Goal: Communication & Community: Answer question/provide support

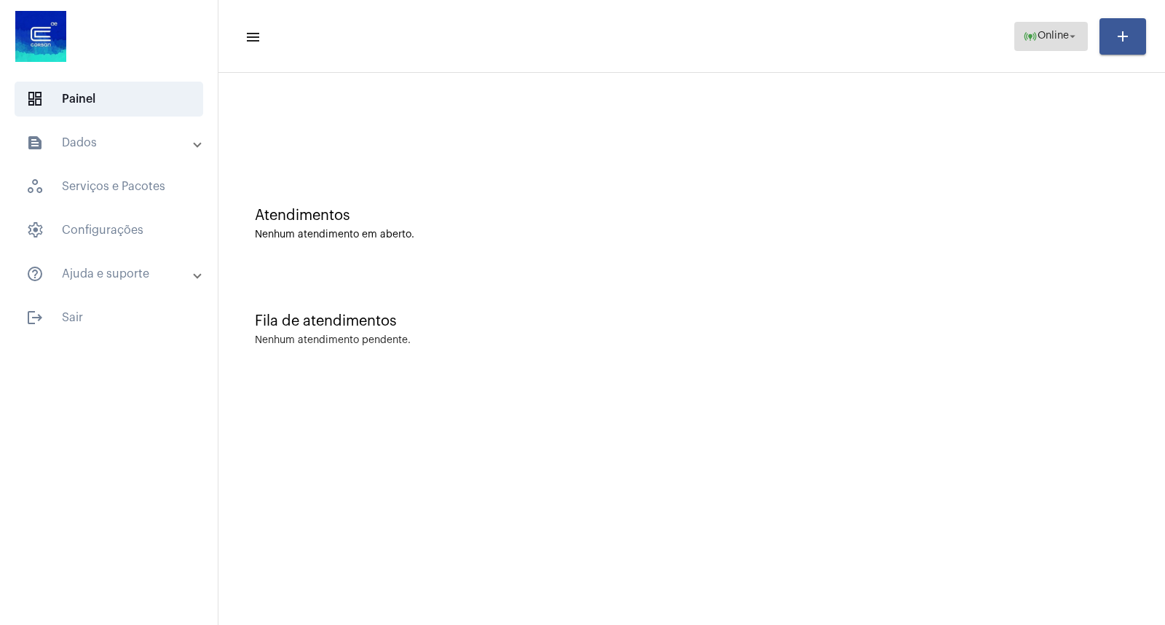
click at [1057, 23] on span "online_prediction Online arrow_drop_down" at bounding box center [1051, 36] width 56 height 26
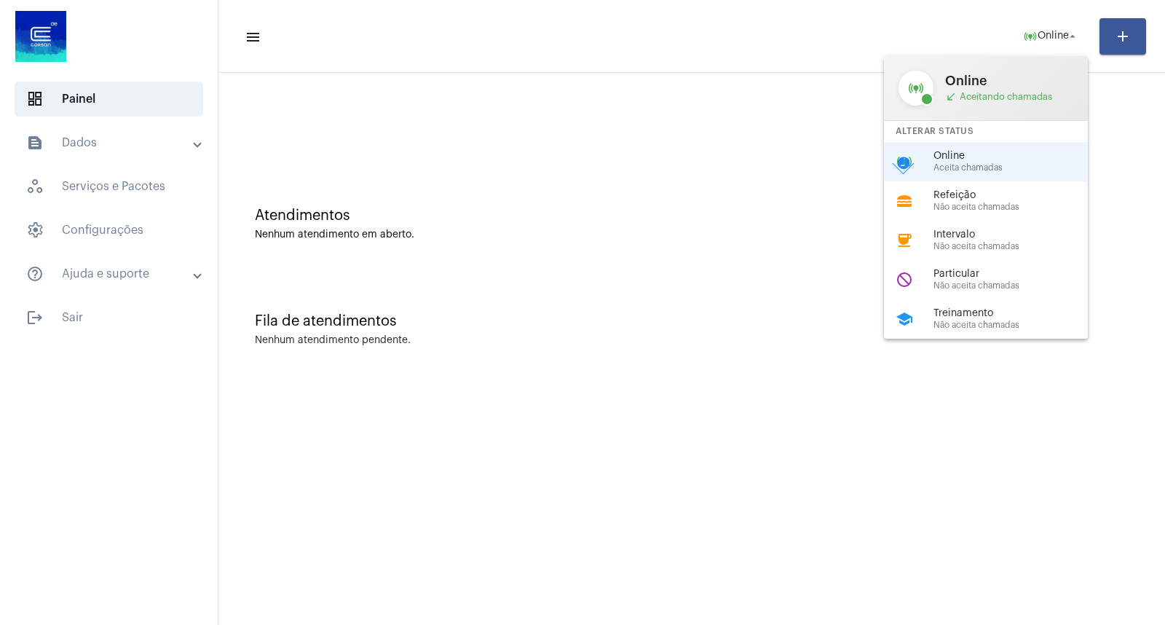
click at [969, 157] on span "Online" at bounding box center [1016, 156] width 166 height 11
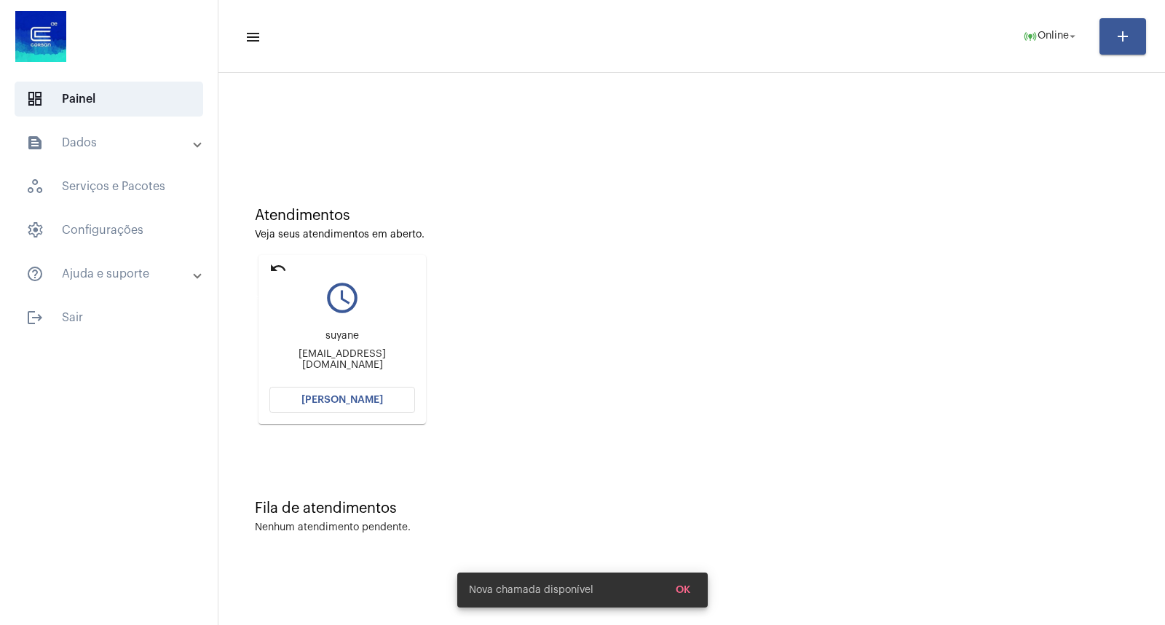
drag, startPoint x: 279, startPoint y: 266, endPoint x: 523, endPoint y: 175, distance: 260.3
click at [280, 266] on mat-icon "undo" at bounding box center [277, 267] width 17 height 17
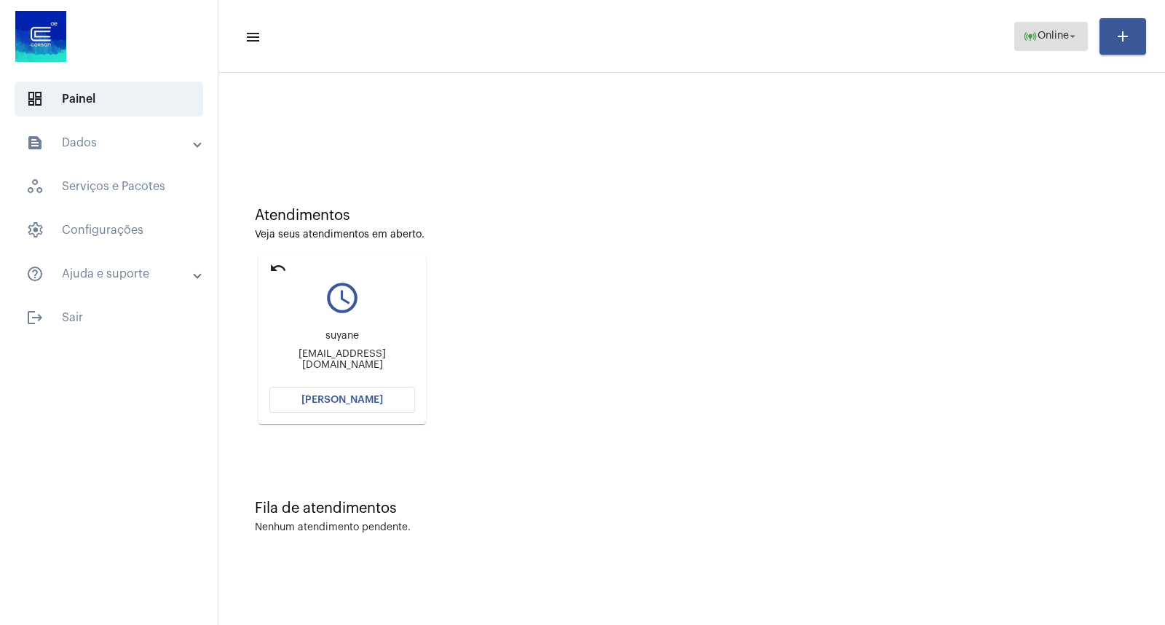
click at [1029, 46] on span "online_prediction Online arrow_drop_down" at bounding box center [1051, 36] width 56 height 26
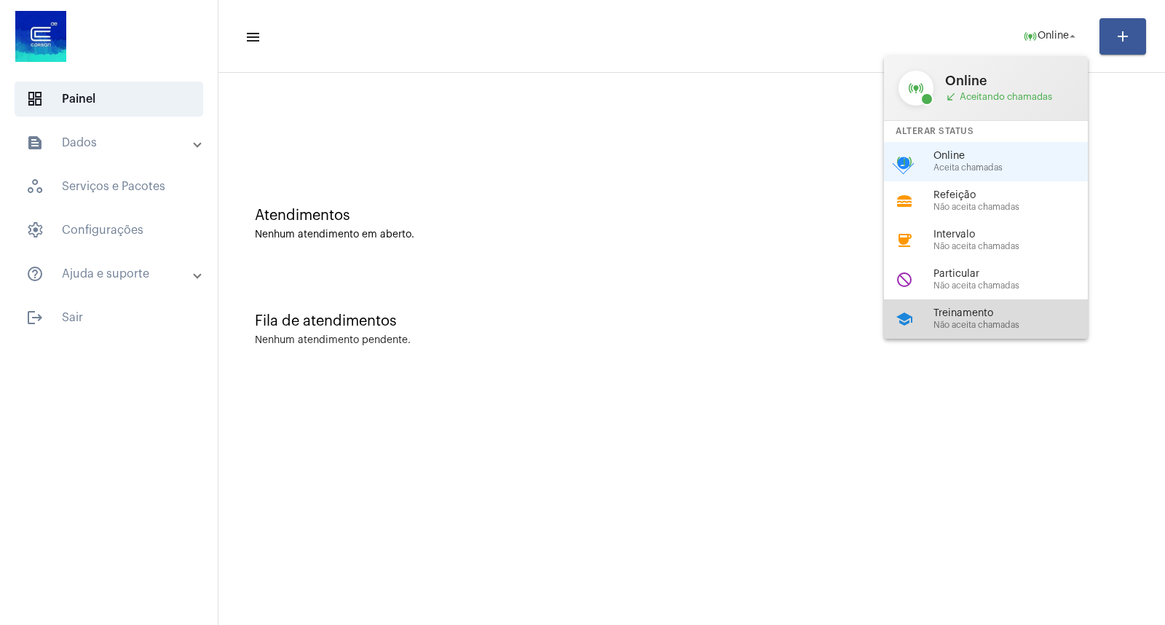
click at [962, 309] on span "Treinamento" at bounding box center [1016, 313] width 166 height 11
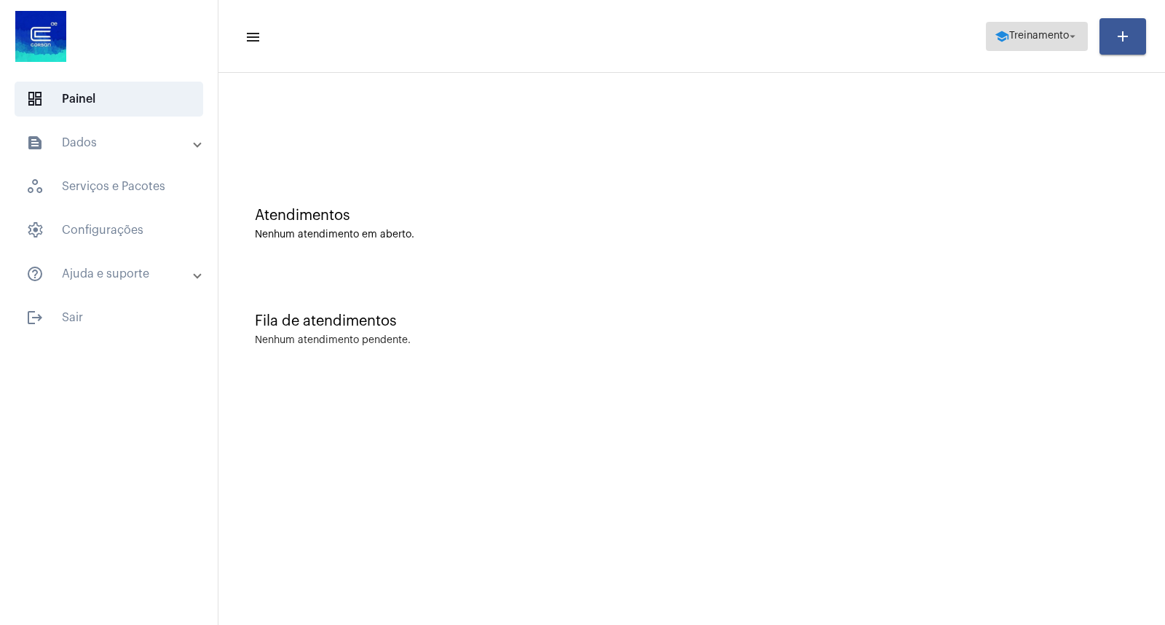
click at [1035, 42] on span "school Treinamento arrow_drop_down" at bounding box center [1036, 36] width 84 height 26
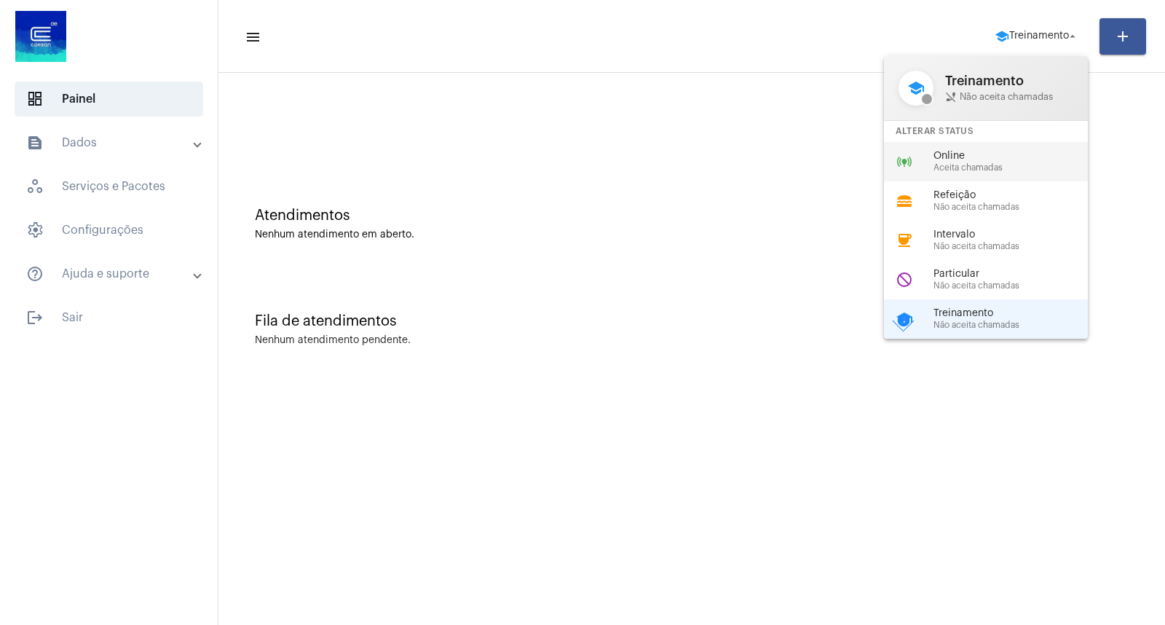
click at [988, 157] on span "Online" at bounding box center [1016, 156] width 166 height 11
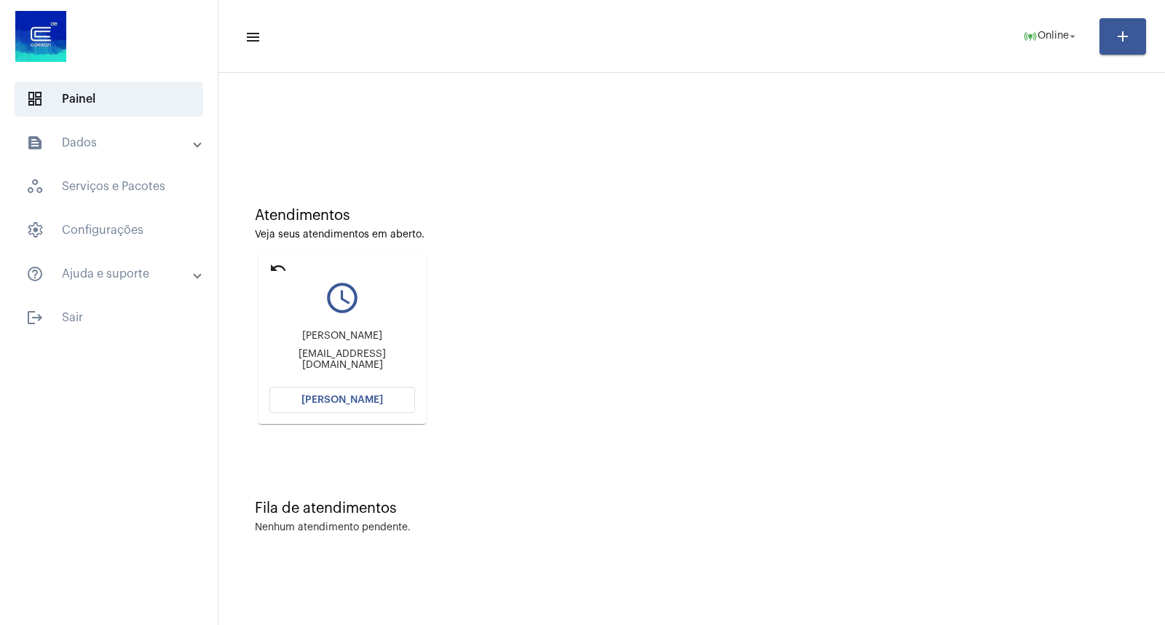
click at [348, 333] on div "Roberto yakusaasukay@gmail.com" at bounding box center [342, 350] width 146 height 66
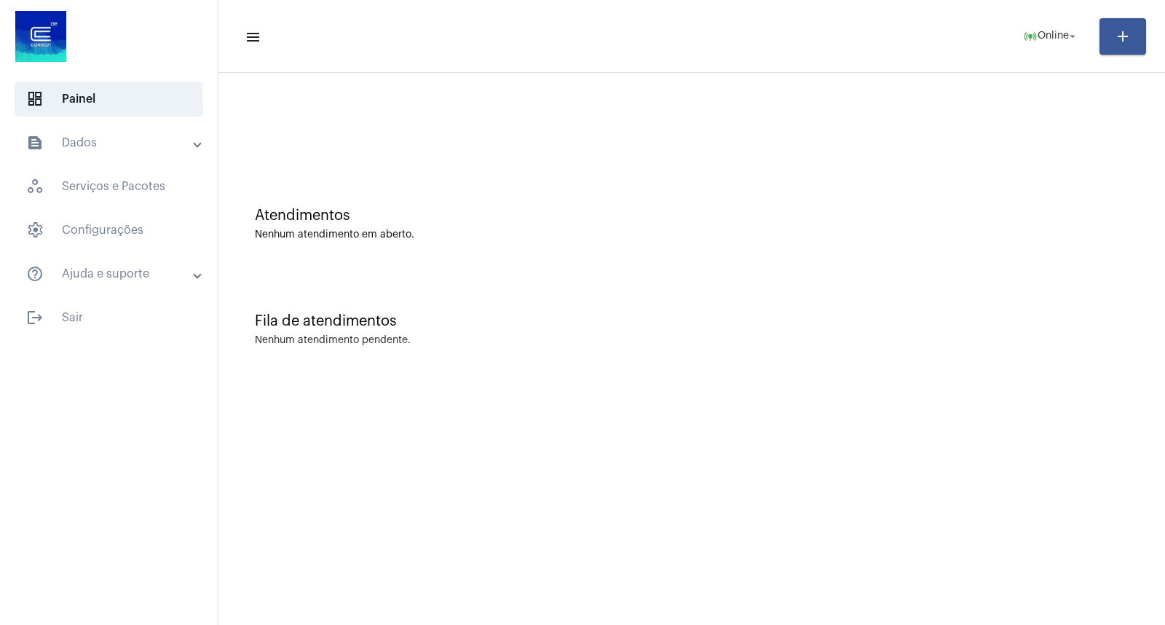
drag, startPoint x: 1015, startPoint y: 352, endPoint x: 983, endPoint y: 352, distance: 32.0
click at [1015, 352] on div "Fila de atendimentos Nenhum atendimento pendente." at bounding box center [692, 322] width 932 height 106
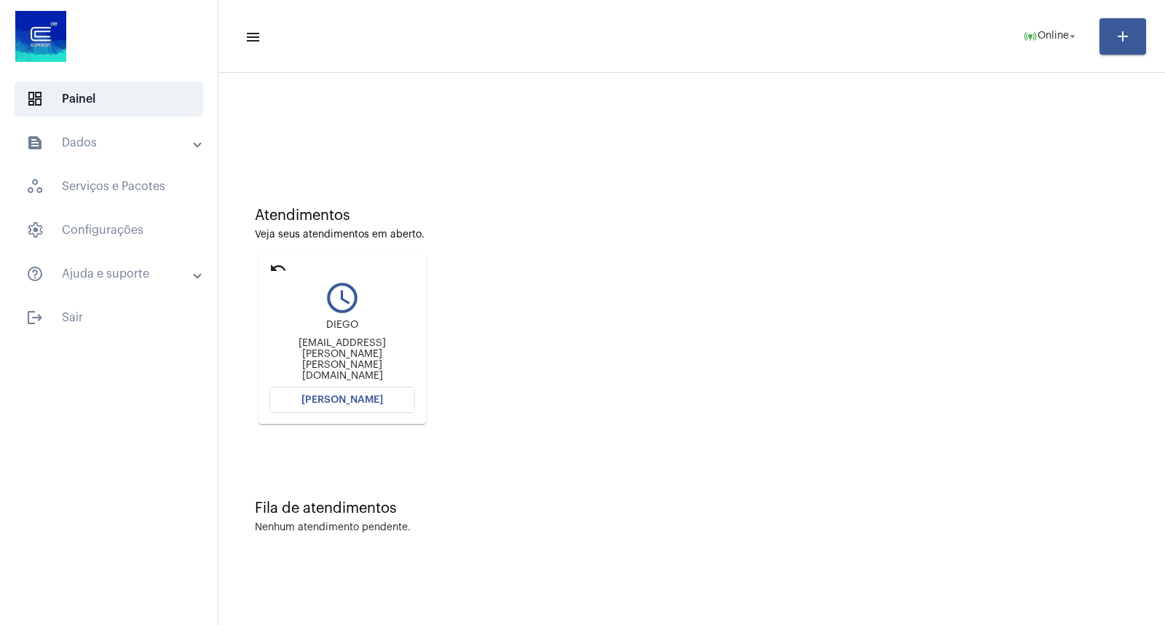
click at [871, 342] on div "Atendimentos Veja seus atendimentos em aberto. undo query_builder DIEGO diego.l…" at bounding box center [692, 310] width 932 height 293
click at [289, 379] on div "DIEGO diego.lambiase@lambiase.com.br" at bounding box center [342, 350] width 146 height 66
click at [306, 387] on button "[PERSON_NAME]" at bounding box center [342, 400] width 146 height 26
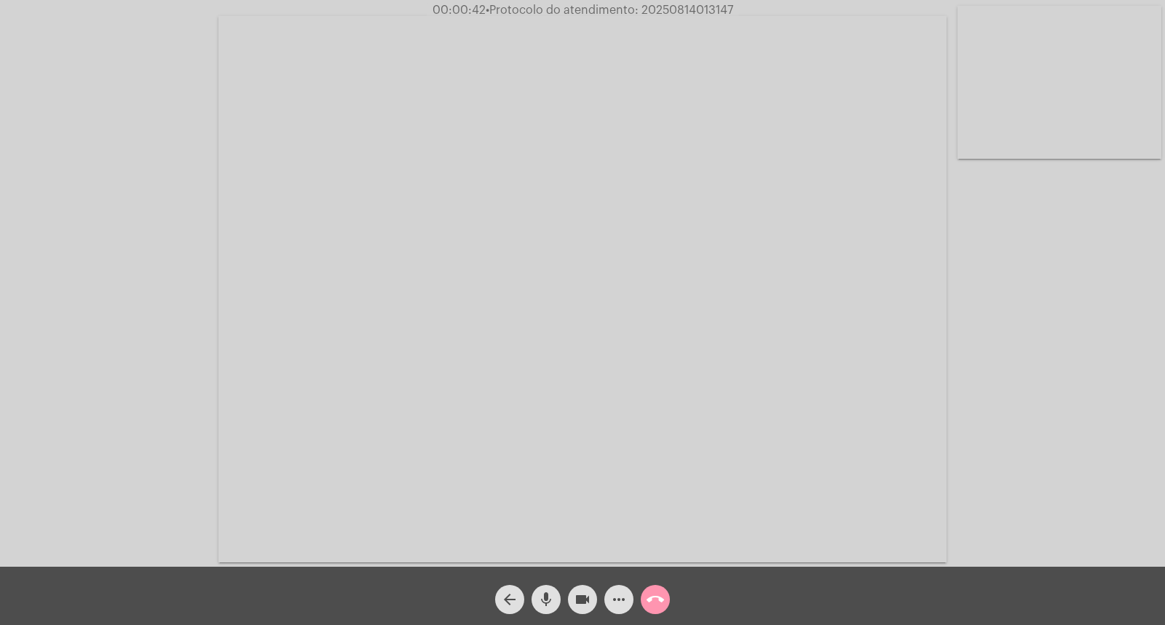
click at [542, 604] on mat-icon "mic" at bounding box center [545, 598] width 17 height 17
click at [544, 609] on span "mic_off" at bounding box center [545, 599] width 17 height 29
drag, startPoint x: 987, startPoint y: 341, endPoint x: 628, endPoint y: 526, distance: 404.7
click at [987, 341] on div "Acessando Câmera e Microfone..." at bounding box center [582, 287] width 1162 height 566
click at [550, 603] on mat-icon "mic" at bounding box center [545, 598] width 17 height 17
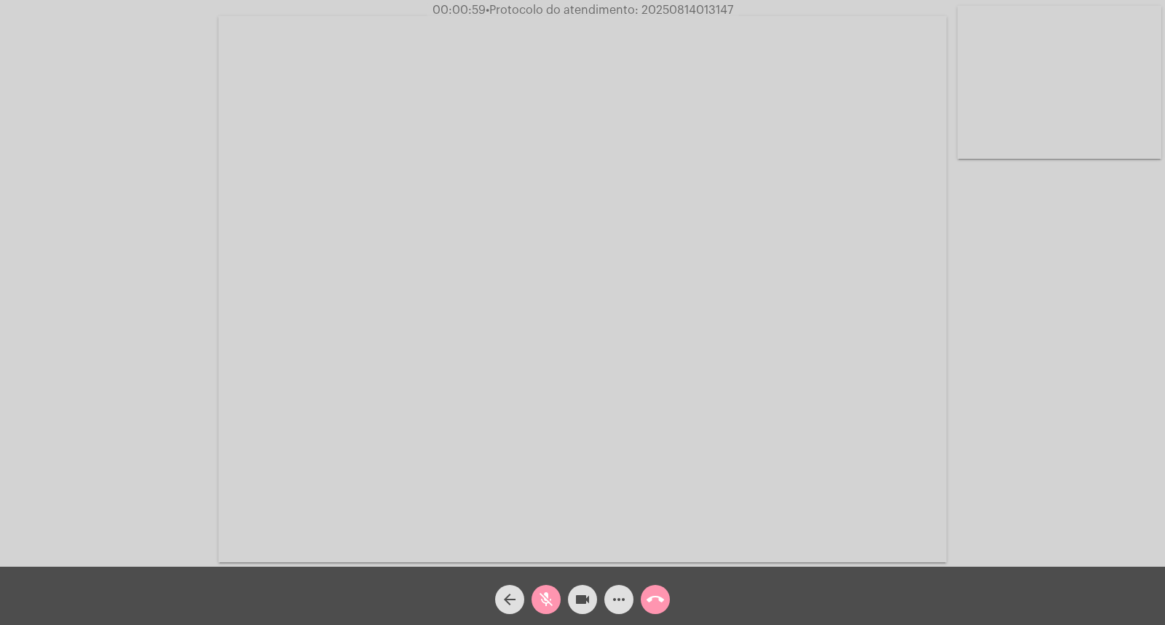
click at [1048, 491] on div "Acessando Câmera e Microfone..." at bounding box center [582, 287] width 1162 height 566
click at [554, 594] on mat-icon "mic_off" at bounding box center [545, 598] width 17 height 17
click at [98, 298] on div "Acessando Câmera e Microfone..." at bounding box center [582, 287] width 1162 height 566
click at [623, 596] on mat-icon "more_horiz" at bounding box center [618, 598] width 17 height 17
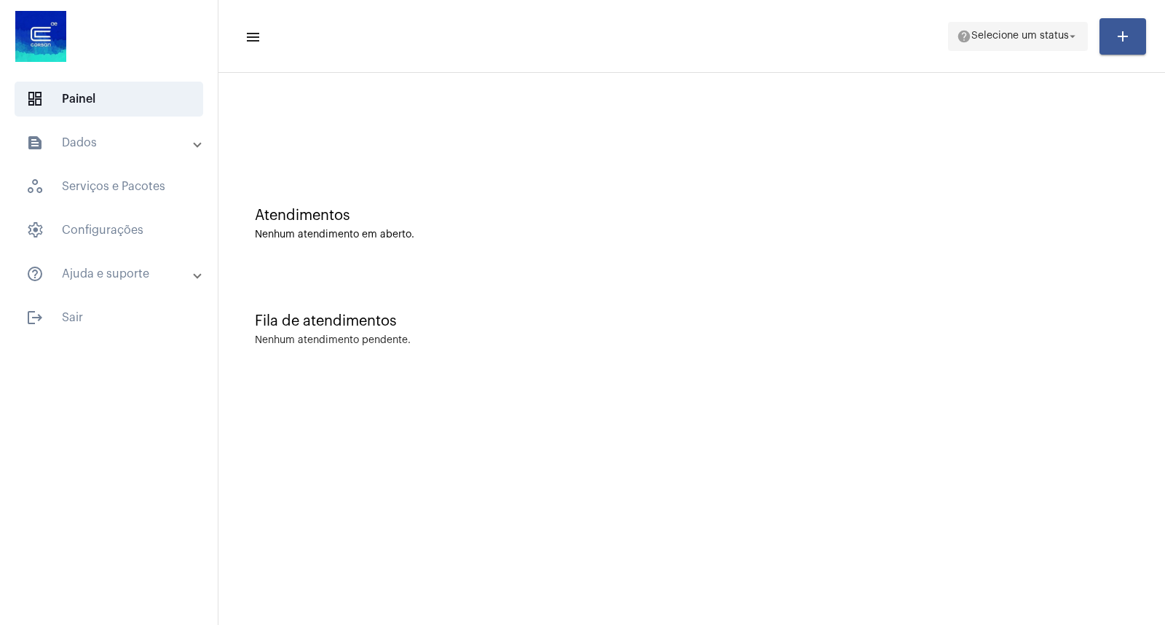
click at [1066, 39] on mat-icon "arrow_drop_down" at bounding box center [1072, 36] width 13 height 13
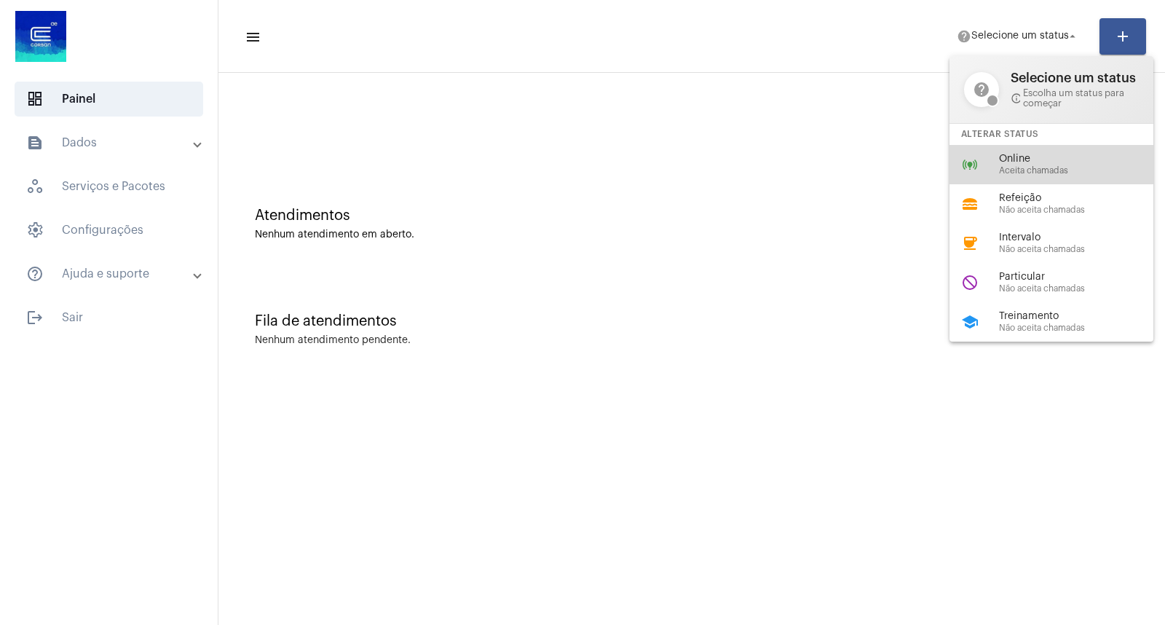
click at [1025, 154] on div "online_prediction Online Aceita chamadas" at bounding box center [1062, 164] width 227 height 39
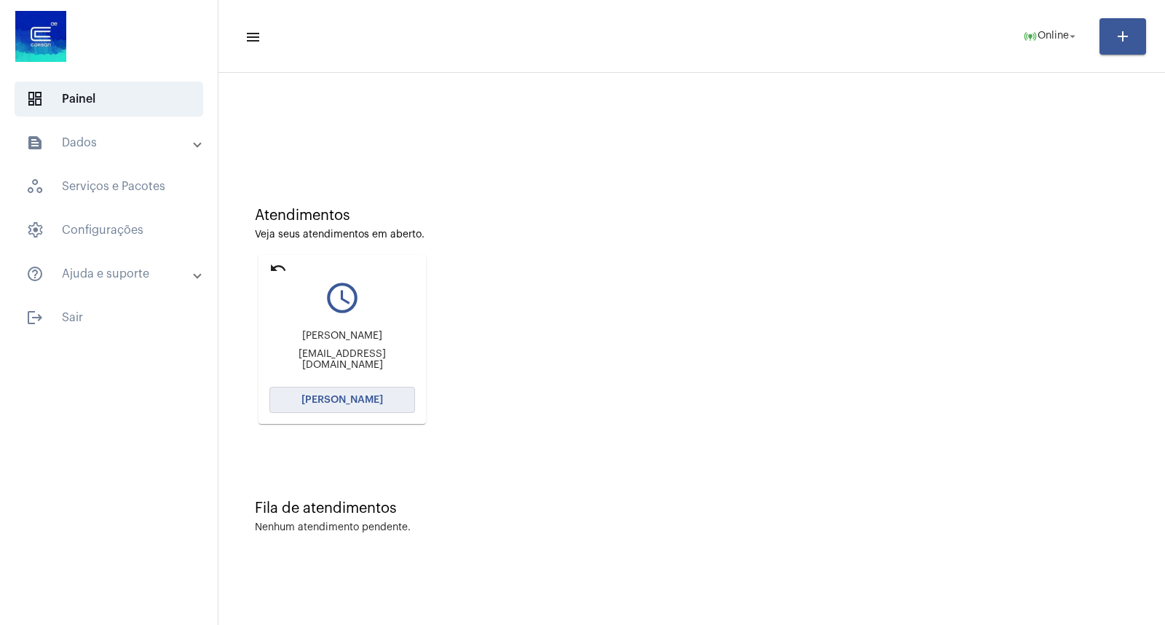
click at [352, 399] on span "[PERSON_NAME]" at bounding box center [342, 400] width 82 height 10
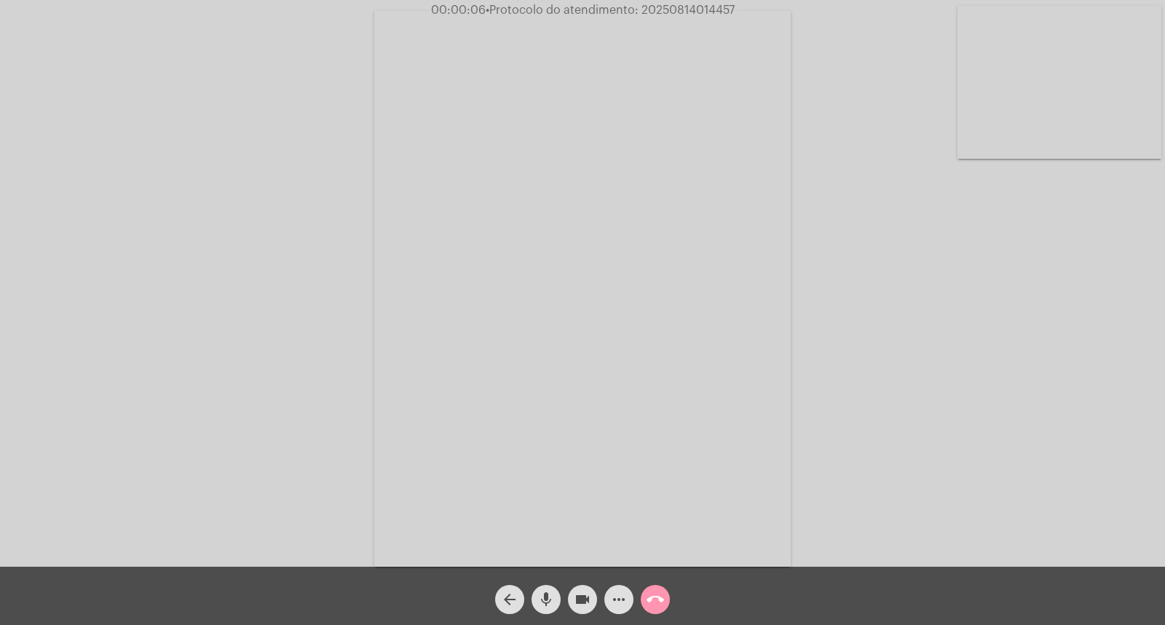
click at [995, 403] on div "Acessando Câmera e Microfone..." at bounding box center [582, 287] width 1162 height 566
click at [550, 606] on mat-icon "mic" at bounding box center [545, 598] width 17 height 17
click at [550, 613] on div "arrow_back mic_off videocam more_horiz call_end" at bounding box center [582, 595] width 1165 height 58
click at [550, 609] on span "mic_off" at bounding box center [545, 599] width 17 height 29
click at [547, 606] on mat-icon "mic" at bounding box center [545, 598] width 17 height 17
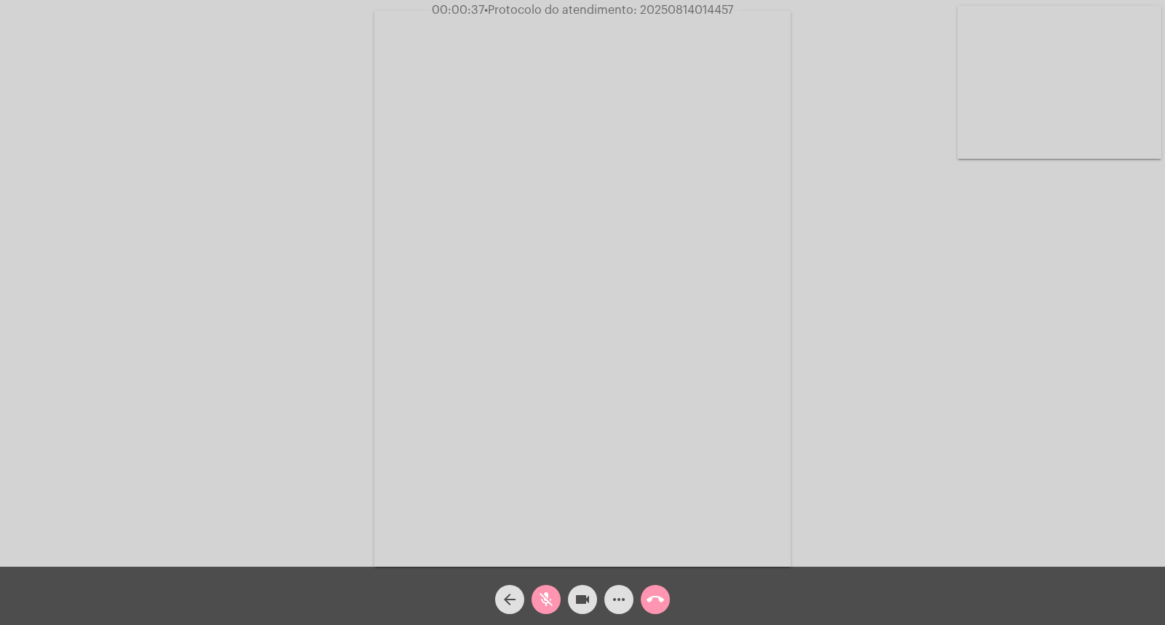
click at [547, 605] on mat-icon "mic_off" at bounding box center [545, 598] width 17 height 17
click at [547, 605] on mat-icon "mic" at bounding box center [545, 598] width 17 height 17
click at [547, 605] on mat-icon "mic_off" at bounding box center [545, 598] width 17 height 17
click at [551, 587] on span "mic" at bounding box center [545, 599] width 17 height 29
click at [550, 592] on mat-icon "mic_off" at bounding box center [545, 598] width 17 height 17
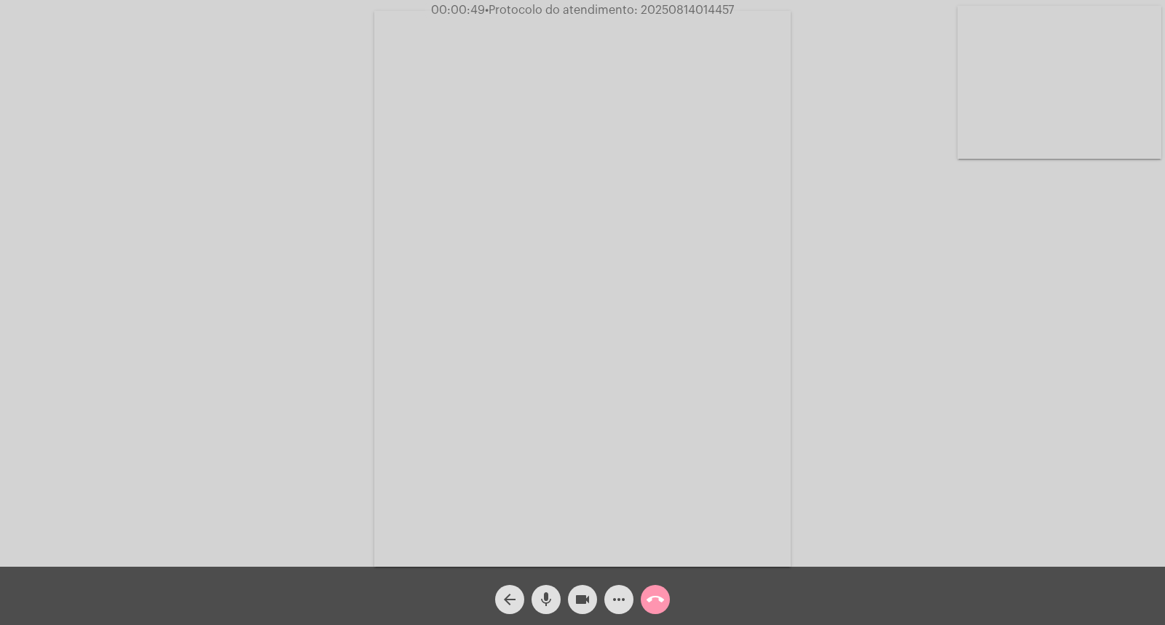
click at [544, 581] on div "mic" at bounding box center [546, 595] width 36 height 36
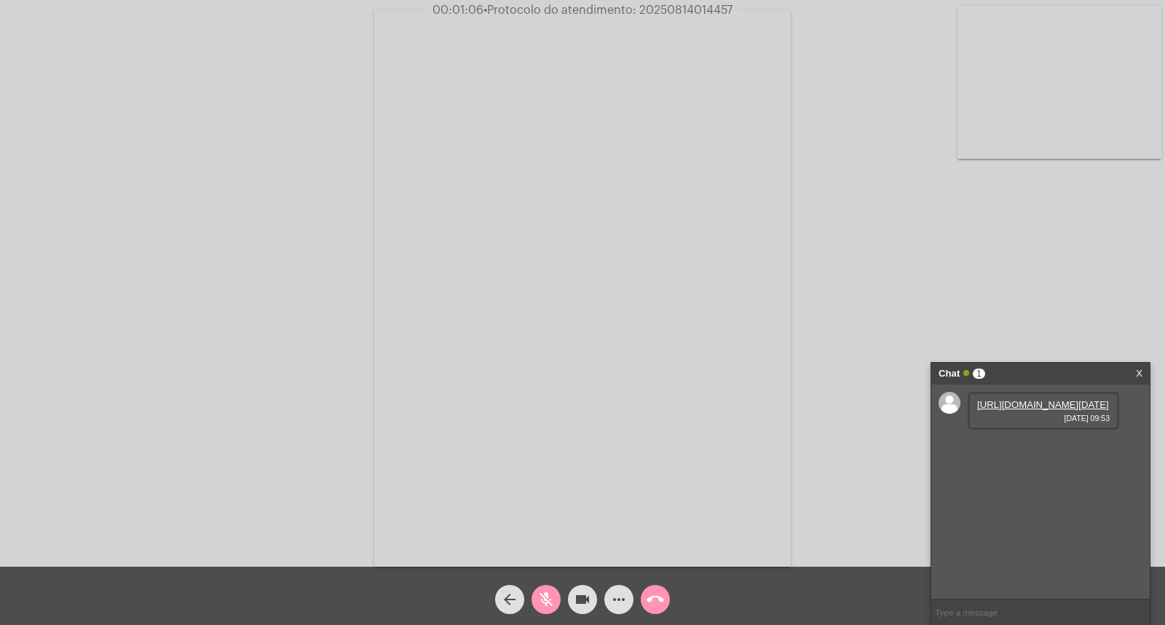
click at [539, 599] on mat-icon "mic_off" at bounding box center [545, 598] width 17 height 17
click at [1001, 410] on link "[URL][DOMAIN_NAME][DATE]" at bounding box center [1043, 404] width 132 height 11
click at [240, 493] on div "Acessando Câmera e Microfone..." at bounding box center [582, 287] width 1162 height 566
click at [1010, 451] on link "[URL][DOMAIN_NAME]" at bounding box center [1027, 445] width 101 height 11
drag, startPoint x: 33, startPoint y: 250, endPoint x: 170, endPoint y: 4, distance: 282.6
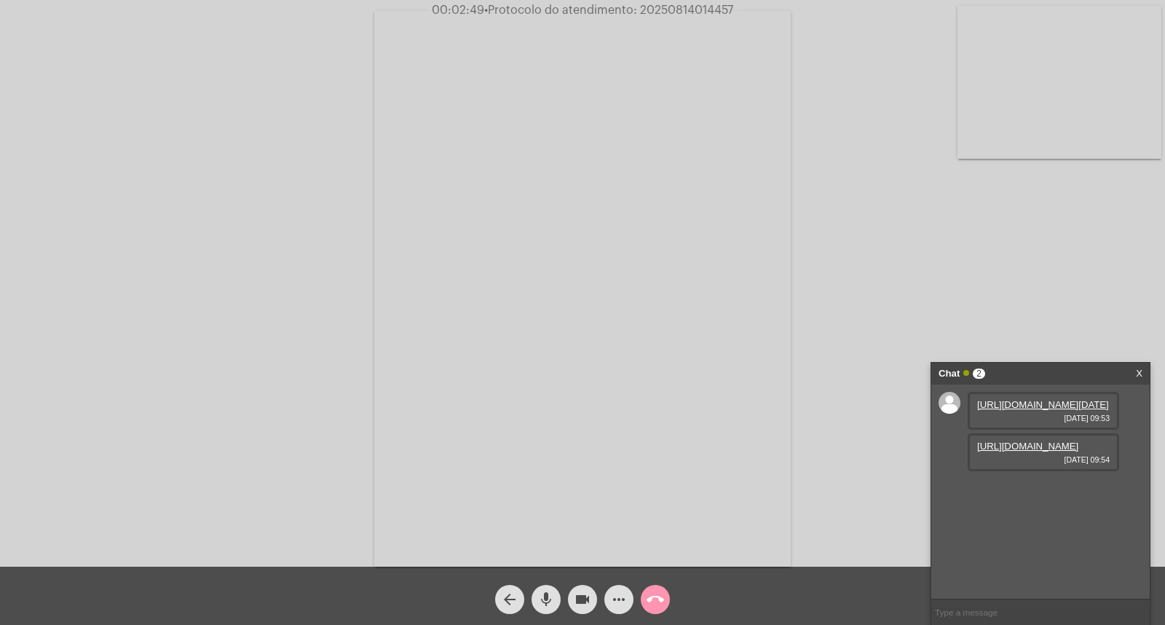
click at [33, 244] on div "Acessando Câmera e Microfone..." at bounding box center [582, 287] width 1162 height 566
click at [539, 595] on mat-icon "mic" at bounding box center [545, 598] width 17 height 17
click at [586, 612] on span "videocam" at bounding box center [582, 599] width 17 height 29
drag, startPoint x: 586, startPoint y: 612, endPoint x: 427, endPoint y: 555, distance: 168.6
click at [280, 499] on div "Acessando Câmera e Microfone..." at bounding box center [582, 287] width 1162 height 566
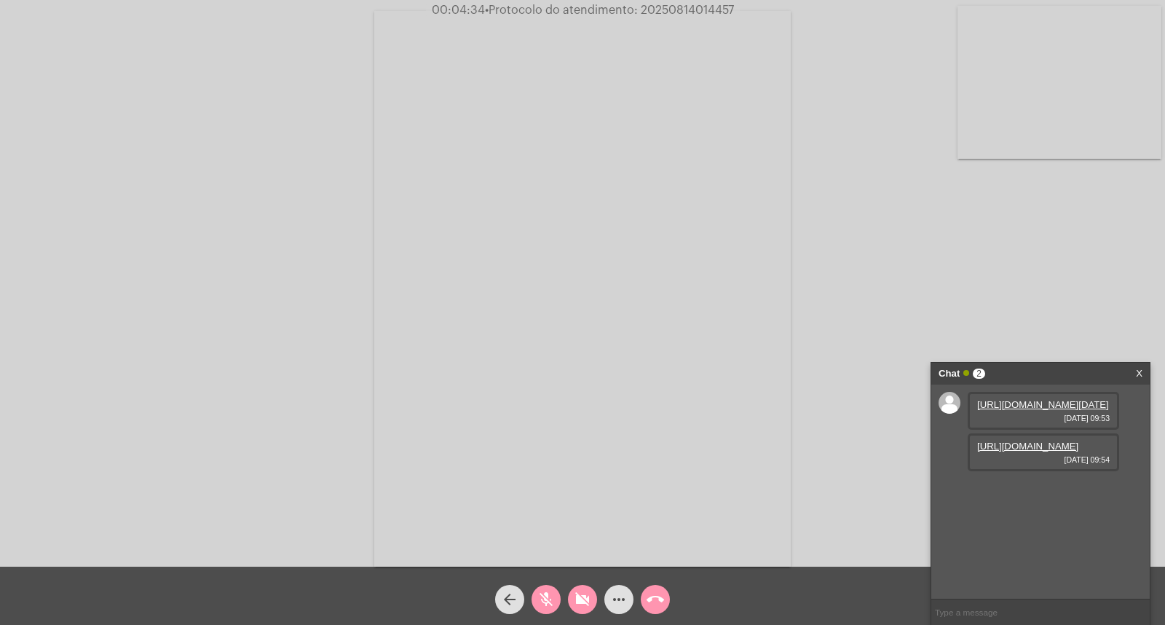
click at [579, 600] on mat-icon "videocam_off" at bounding box center [582, 598] width 17 height 17
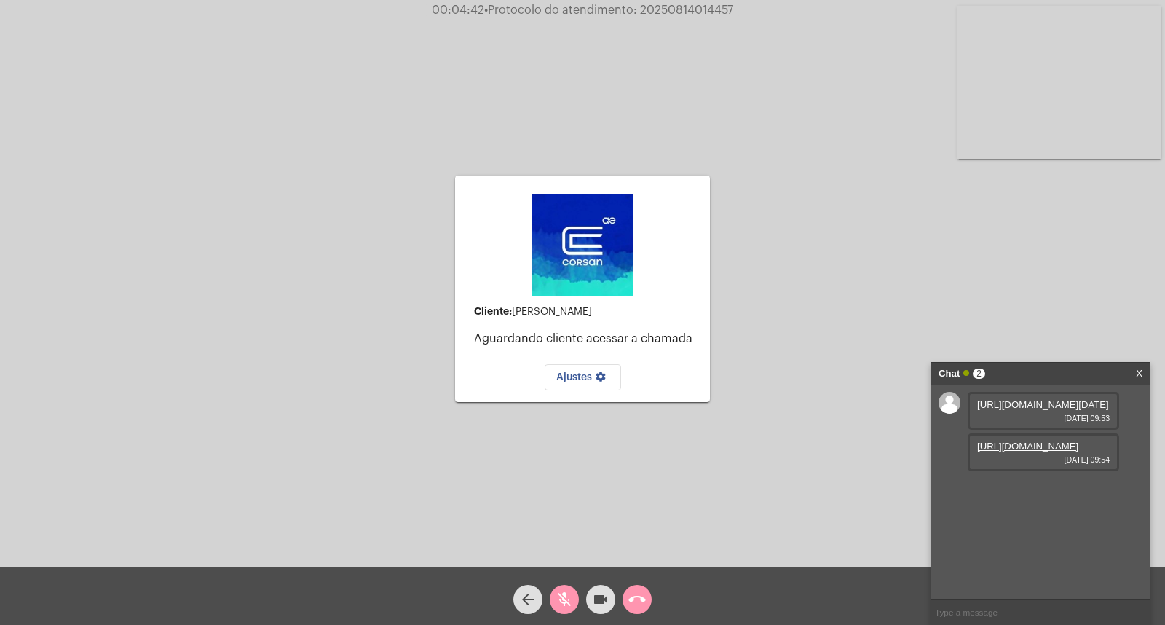
click at [555, 590] on span "mic_off" at bounding box center [563, 599] width 17 height 29
click at [566, 569] on div "arrow_back mic videocam call_end" at bounding box center [582, 595] width 1165 height 58
click at [559, 598] on mat-icon "mic" at bounding box center [563, 598] width 17 height 17
click at [576, 599] on button "mic_off" at bounding box center [564, 599] width 29 height 29
click at [555, 587] on span "mic" at bounding box center [563, 599] width 17 height 29
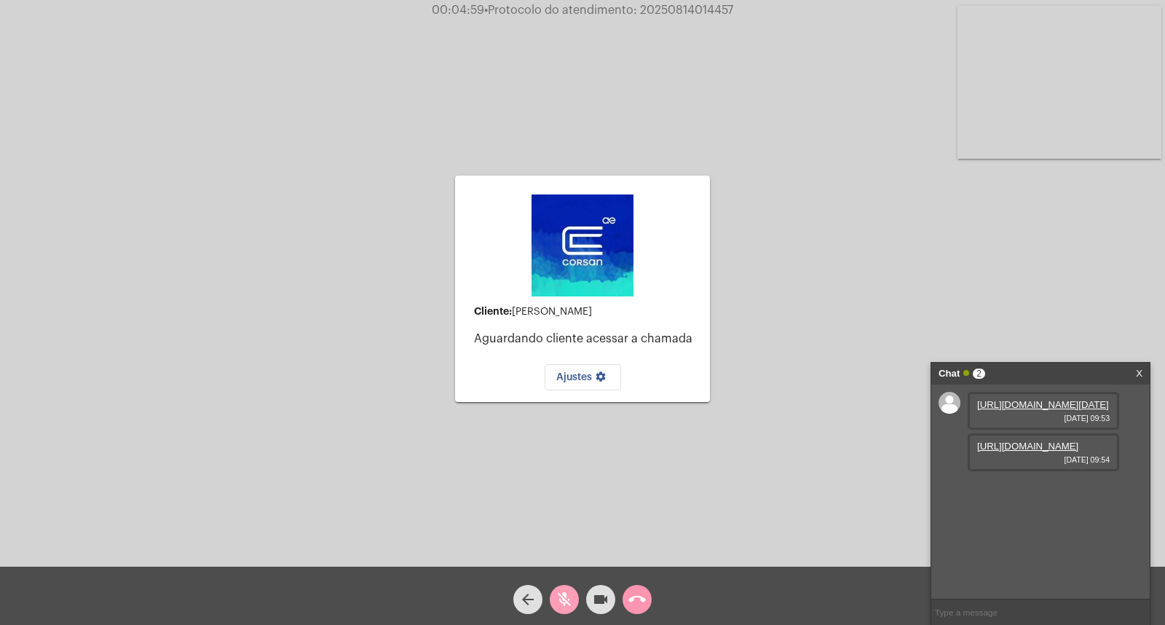
click at [555, 587] on span "mic_off" at bounding box center [563, 599] width 17 height 29
click at [638, 609] on span "call_end" at bounding box center [636, 599] width 17 height 29
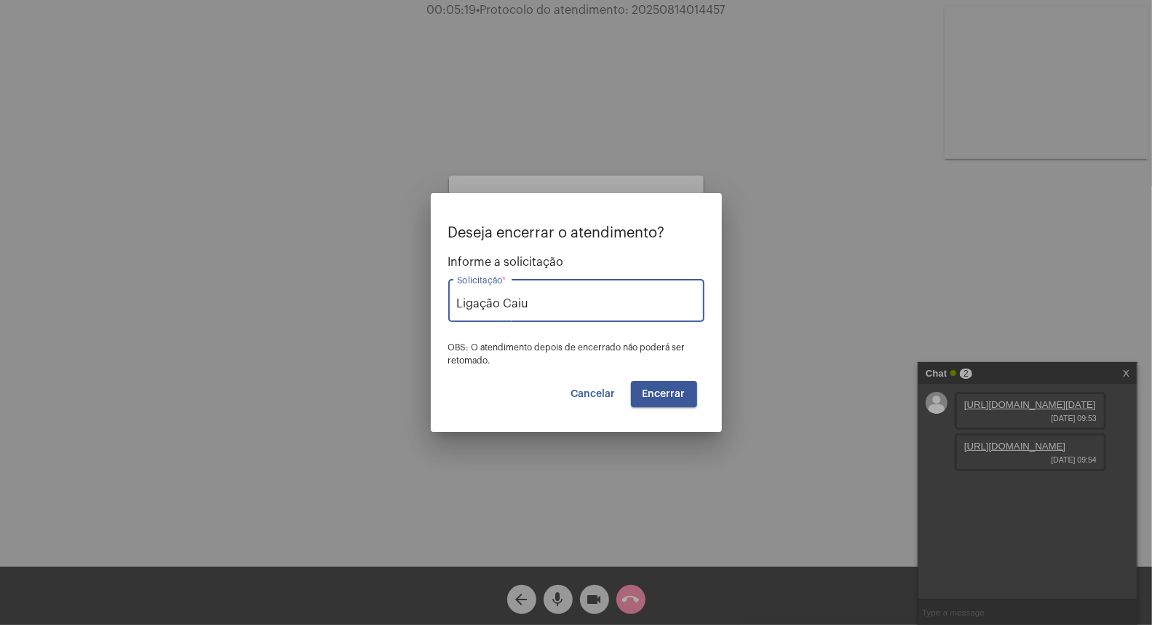
type input "Ligação Caiu"
click at [674, 388] on button "Encerrar" at bounding box center [664, 394] width 66 height 26
click at [675, 388] on button "Encerrar" at bounding box center [664, 394] width 66 height 26
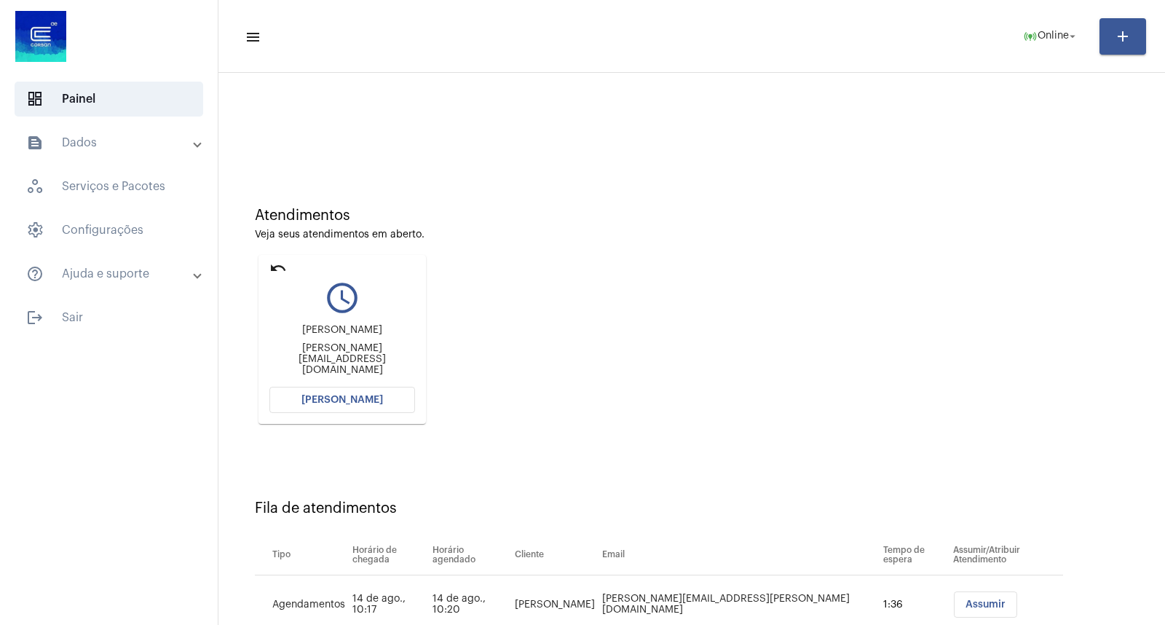
scroll to position [107, 0]
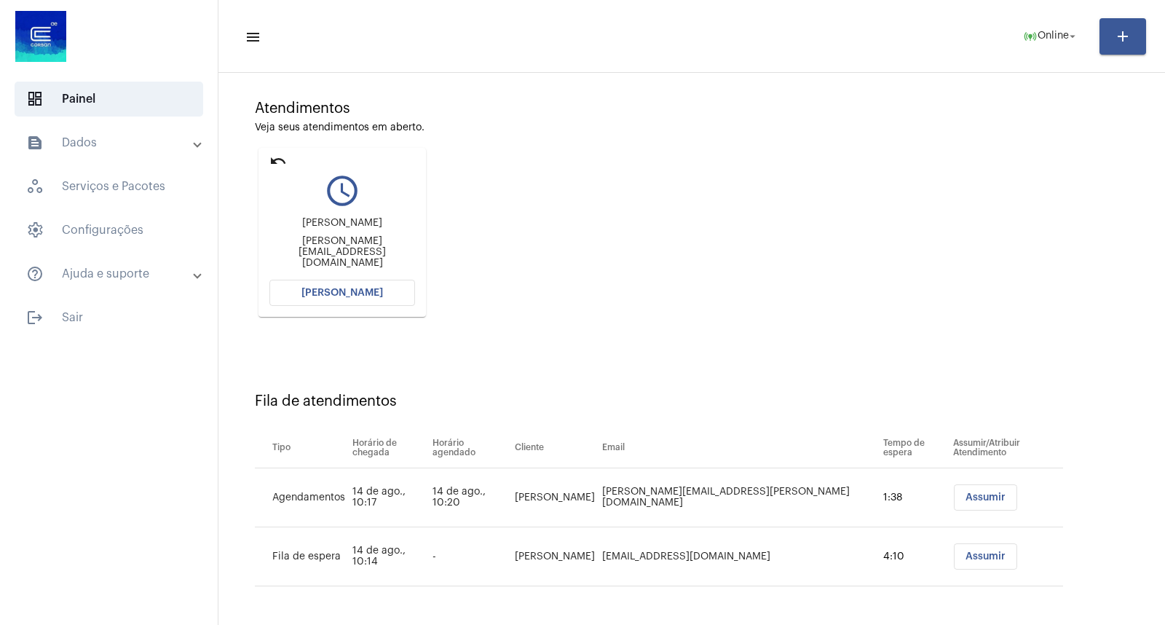
click at [351, 292] on span "[PERSON_NAME]" at bounding box center [342, 293] width 82 height 10
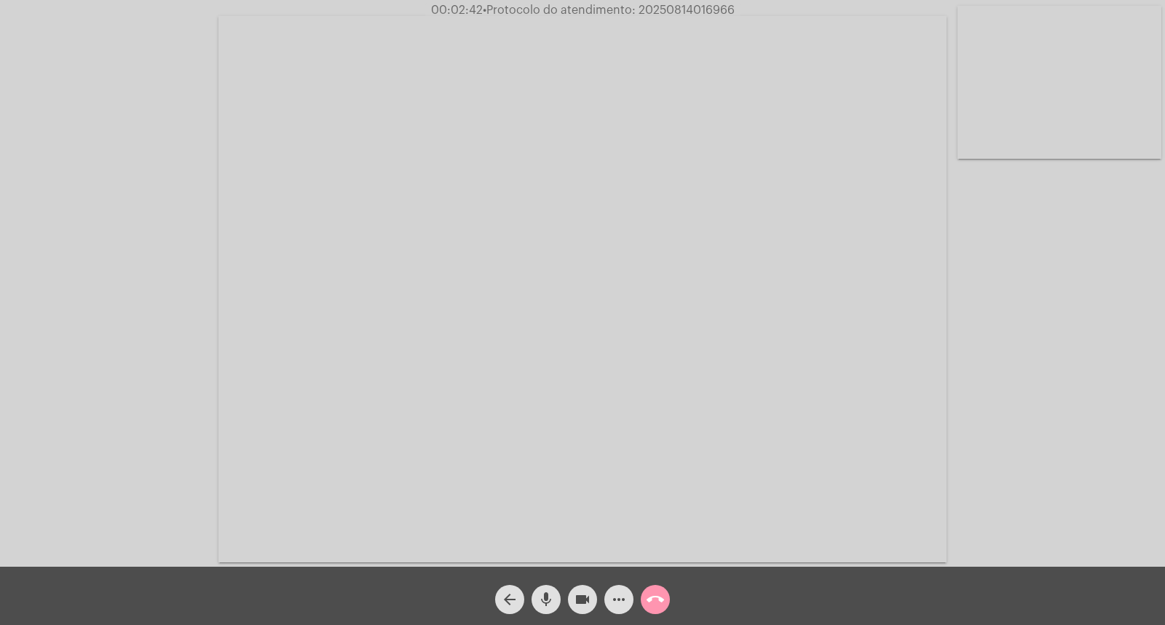
click at [653, 609] on span "call_end" at bounding box center [654, 599] width 17 height 29
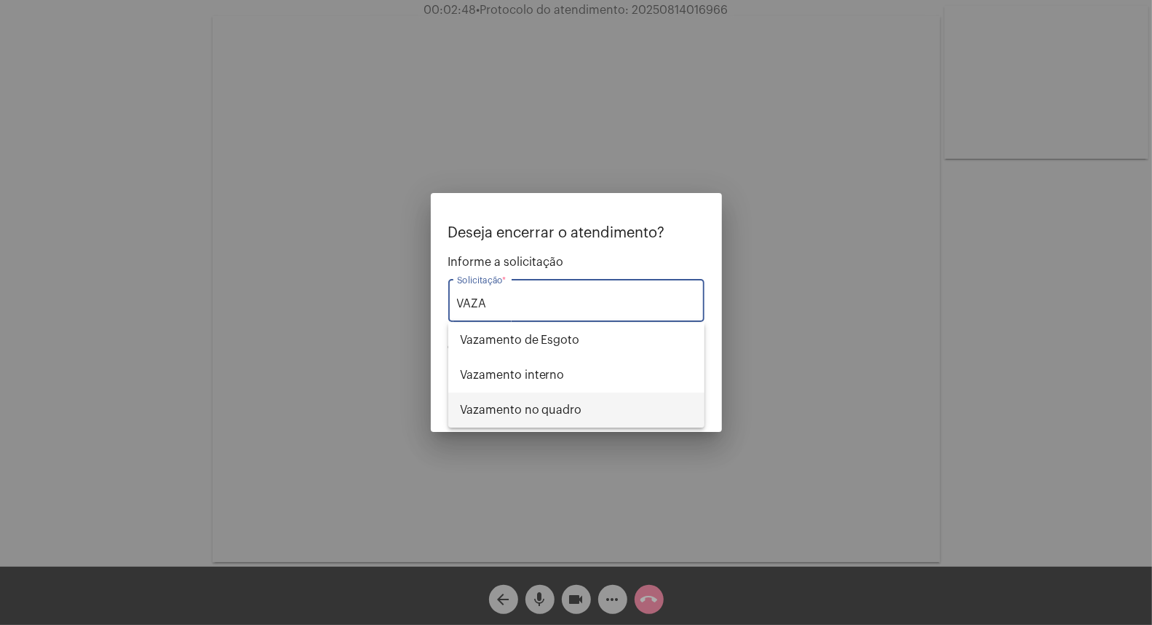
click at [563, 410] on span "Vazamento no quadro" at bounding box center [576, 409] width 233 height 35
type input "Vazamento no quadro"
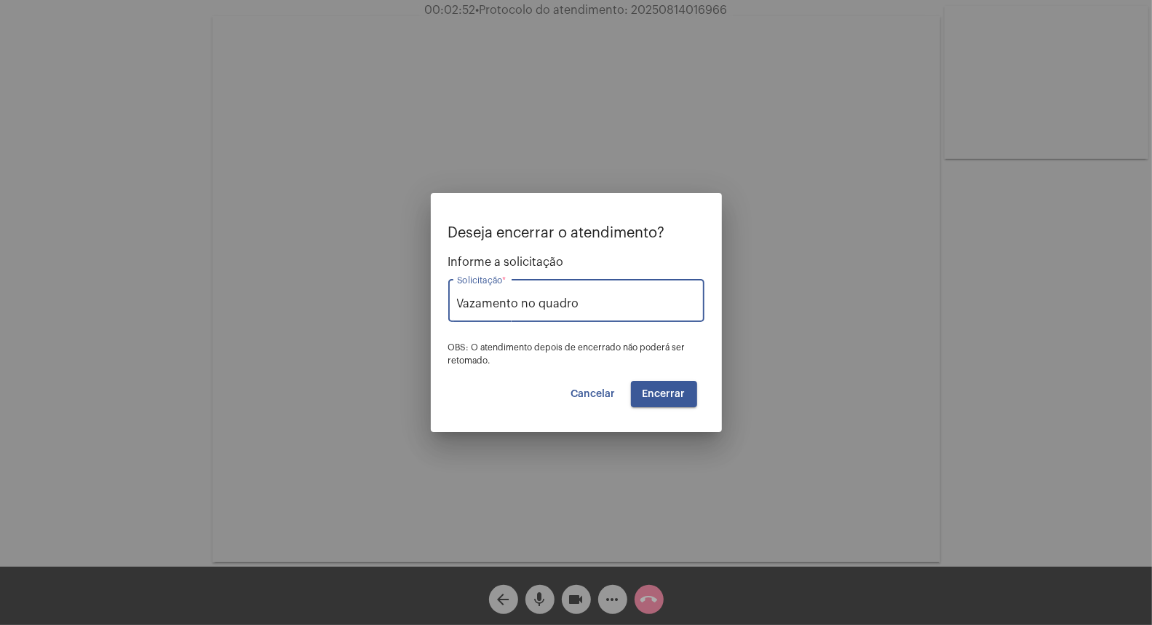
click at [658, 394] on span "Encerrar" at bounding box center [664, 394] width 43 height 10
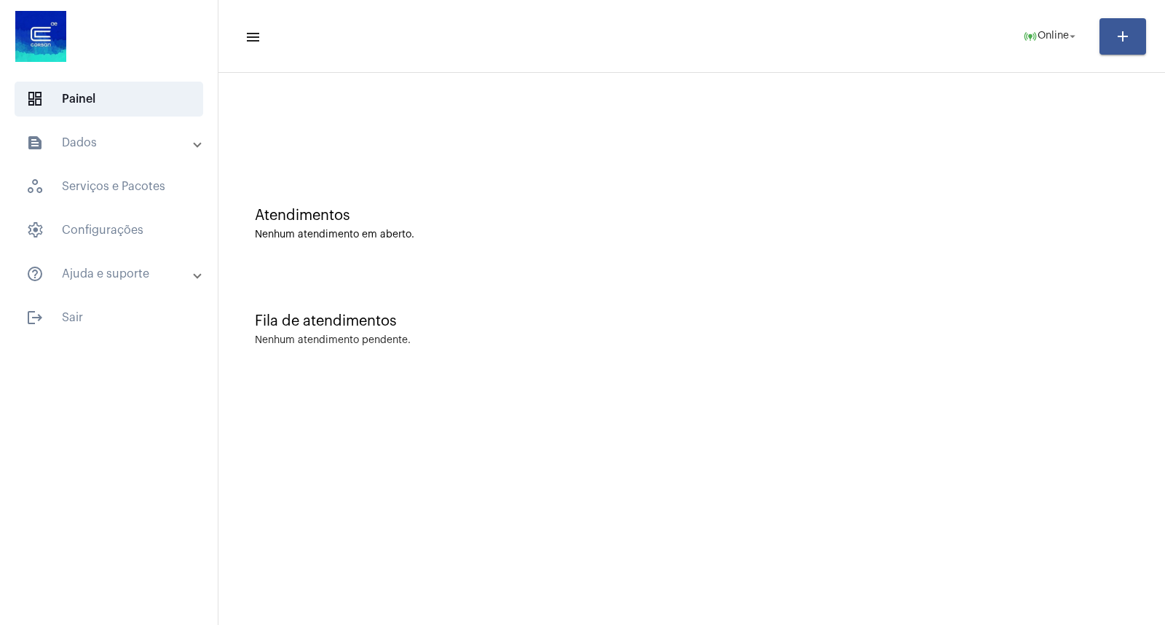
click at [490, 66] on mat-toolbar "menu online_prediction Online arrow_drop_down add" at bounding box center [691, 36] width 946 height 73
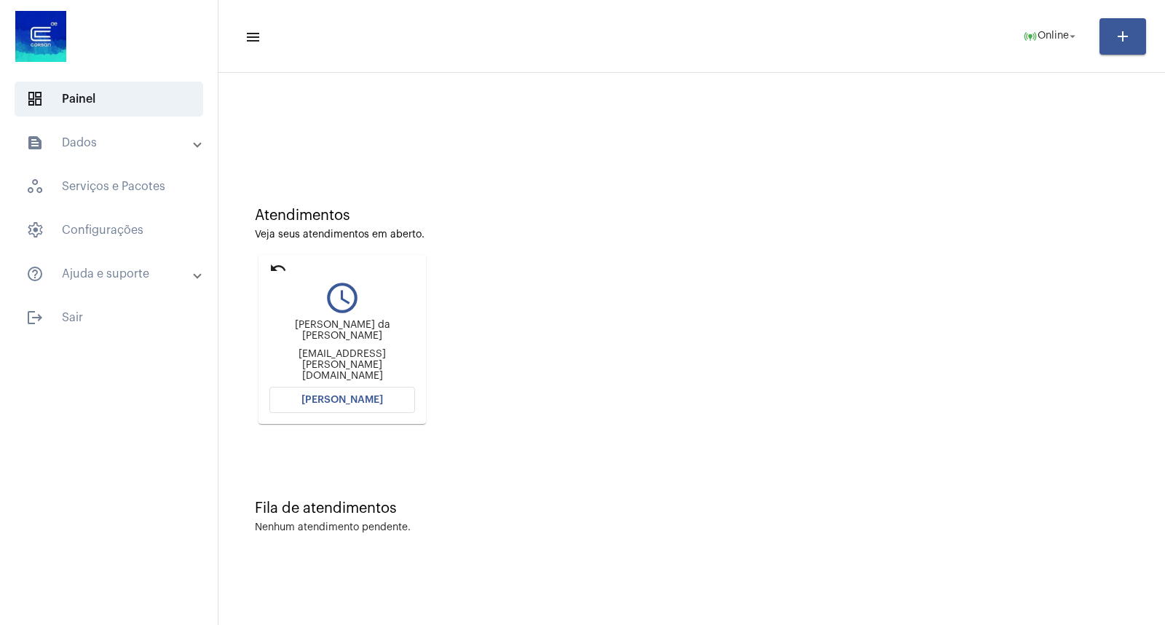
click at [383, 391] on button "[PERSON_NAME]" at bounding box center [342, 400] width 146 height 26
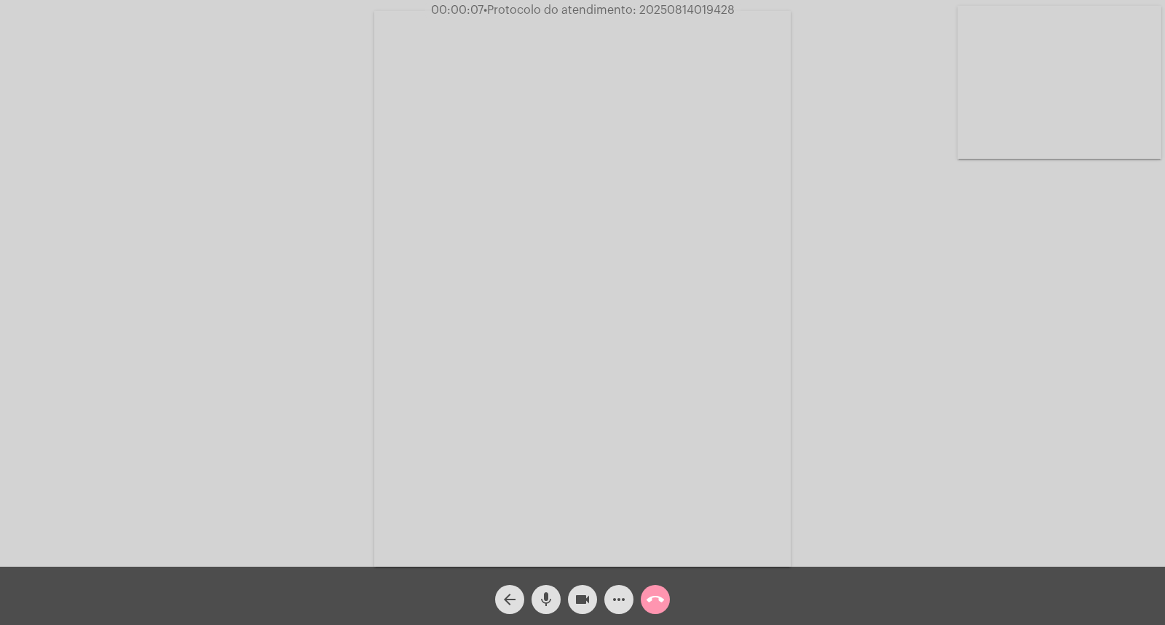
click at [964, 430] on div "Acessando Câmera e Microfone..." at bounding box center [582, 287] width 1162 height 566
click at [550, 590] on span "mic" at bounding box center [545, 599] width 17 height 29
click at [994, 526] on div "Acessando Câmera e Microfone..." at bounding box center [582, 287] width 1162 height 566
click at [553, 598] on mat-icon "mic_off" at bounding box center [545, 598] width 17 height 17
click at [550, 590] on span "mic" at bounding box center [545, 599] width 17 height 29
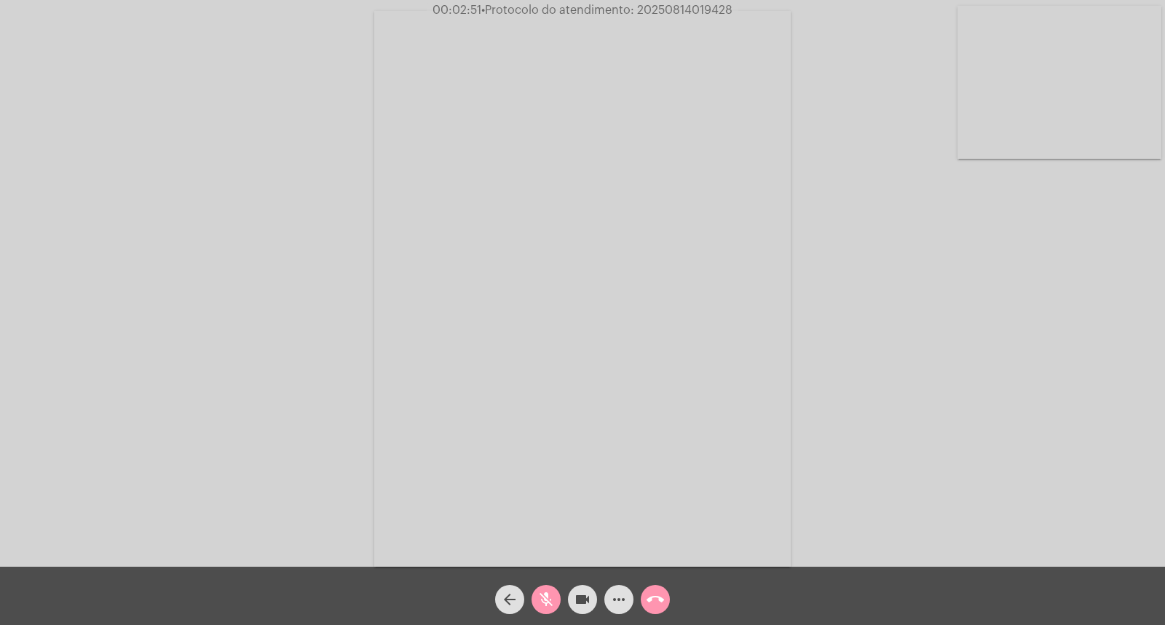
click at [553, 588] on span "mic_off" at bounding box center [545, 599] width 17 height 29
drag, startPoint x: 543, startPoint y: 601, endPoint x: 585, endPoint y: 604, distance: 42.3
click at [555, 601] on button "mic" at bounding box center [545, 599] width 29 height 29
click at [590, 604] on mat-icon "videocam" at bounding box center [582, 598] width 17 height 17
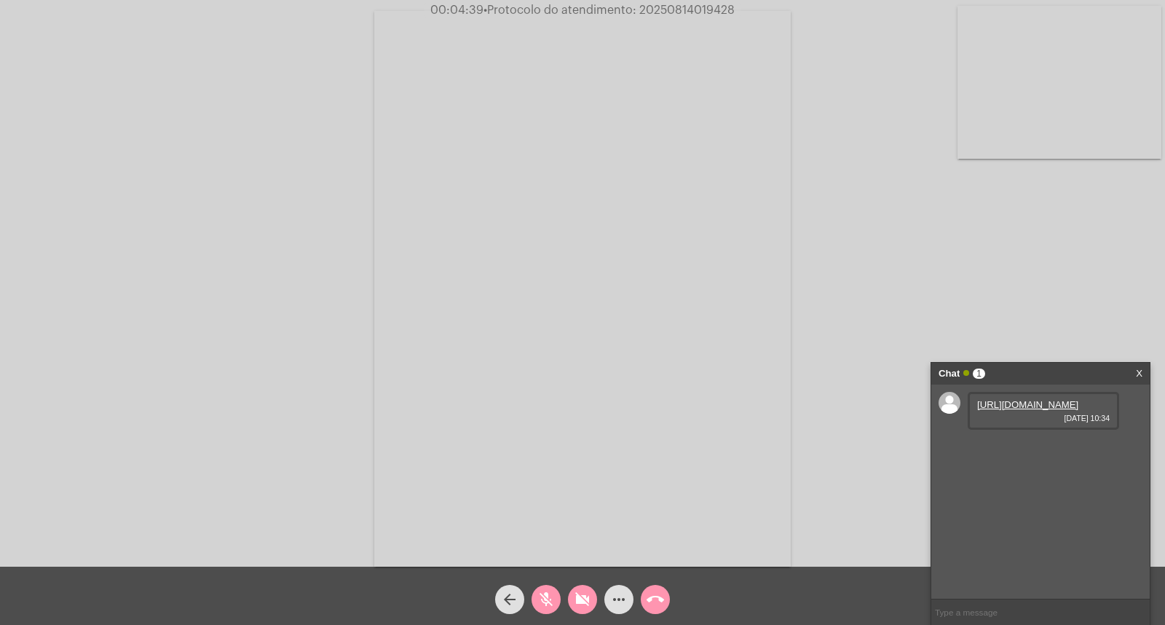
click at [590, 593] on mat-icon "videocam_off" at bounding box center [582, 598] width 17 height 17
click at [541, 602] on mat-icon "mic_off" at bounding box center [545, 598] width 17 height 17
click at [1060, 410] on link "[URL][DOMAIN_NAME]" at bounding box center [1027, 404] width 101 height 11
drag, startPoint x: 590, startPoint y: 601, endPoint x: 732, endPoint y: 263, distance: 367.1
click at [590, 601] on mat-icon "videocam" at bounding box center [582, 598] width 17 height 17
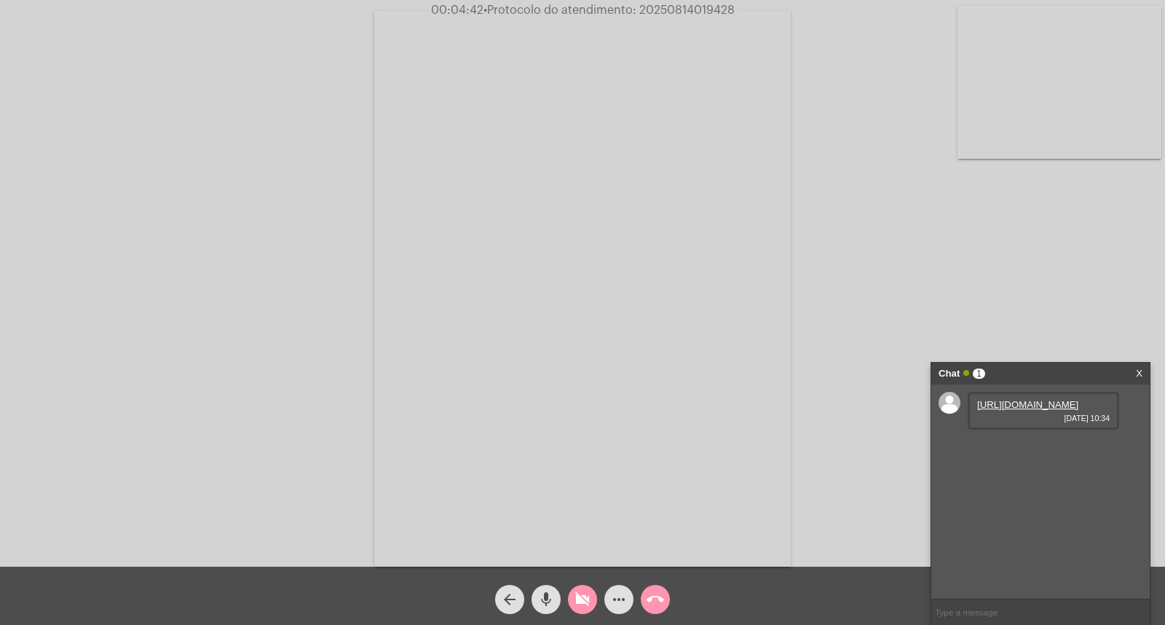
drag, startPoint x: 585, startPoint y: 593, endPoint x: 553, endPoint y: 600, distance: 32.8
click at [584, 594] on span "videocam_off" at bounding box center [582, 599] width 17 height 29
click at [552, 599] on mat-icon "mic" at bounding box center [545, 598] width 17 height 17
click at [534, 601] on button "mic_off" at bounding box center [545, 599] width 29 height 29
click at [570, 601] on button "videocam" at bounding box center [582, 599] width 29 height 29
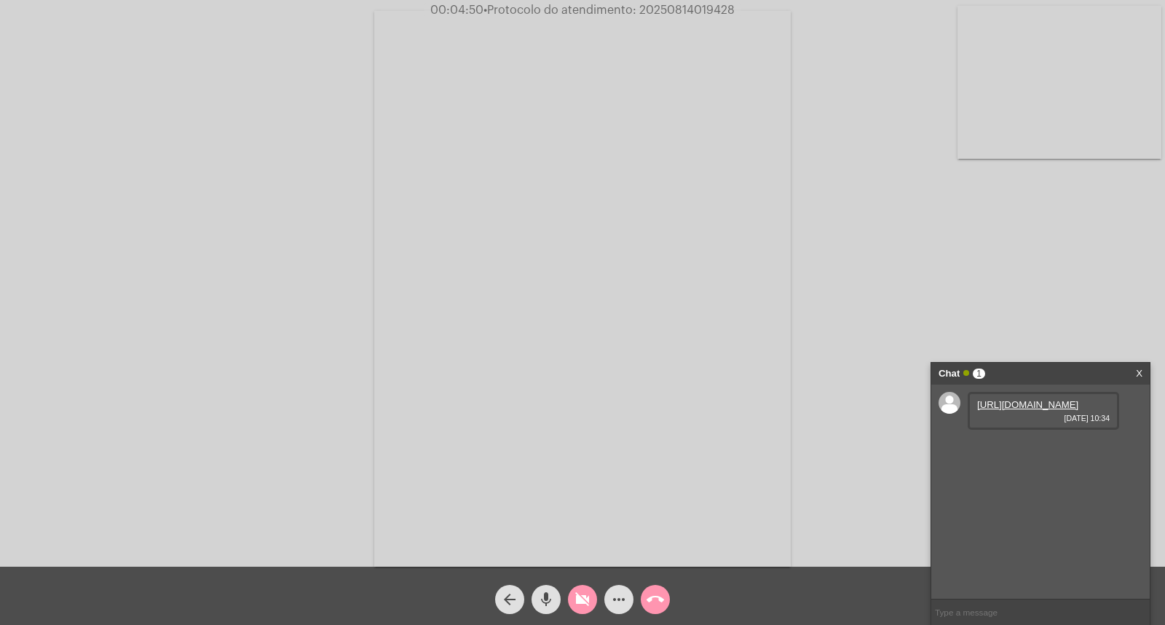
click at [582, 598] on mat-icon "videocam_off" at bounding box center [582, 598] width 17 height 17
click at [480, 601] on div "arrow_back mic videocam more_horiz call_end" at bounding box center [582, 595] width 1165 height 58
click at [550, 594] on mat-icon "mic" at bounding box center [545, 598] width 17 height 17
click at [579, 593] on mat-icon "videocam" at bounding box center [582, 598] width 17 height 17
drag, startPoint x: 711, startPoint y: 590, endPoint x: 658, endPoint y: 597, distance: 52.8
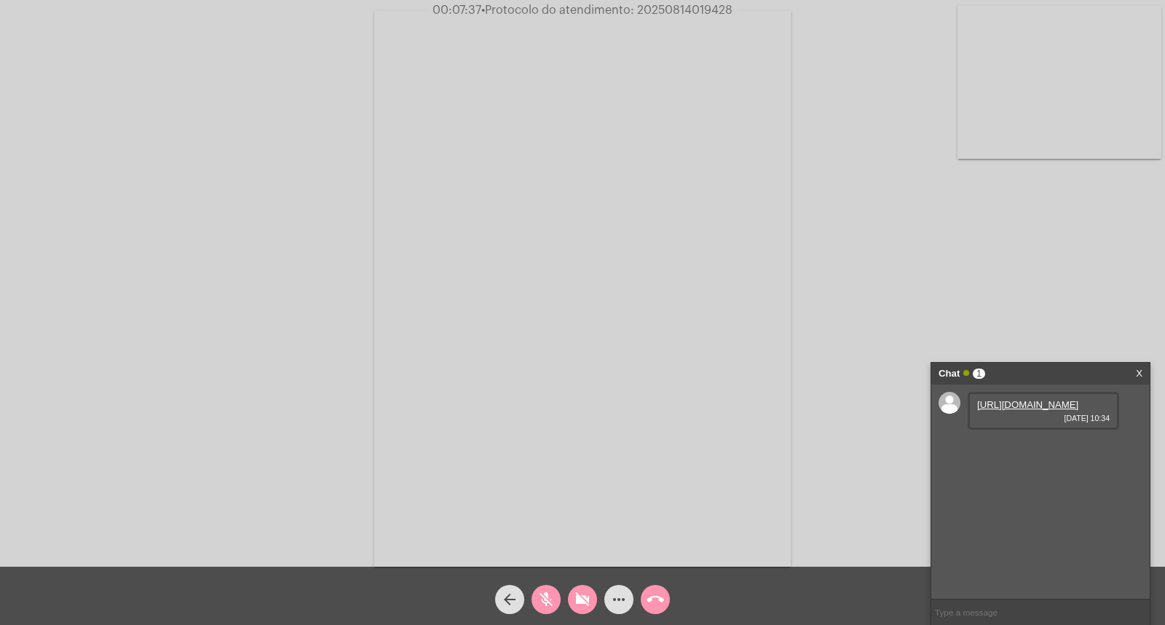
click at [711, 590] on div "arrow_back mic_off videocam_off more_horiz call_end" at bounding box center [582, 595] width 1165 height 58
click at [555, 592] on button "mic_off" at bounding box center [545, 599] width 29 height 29
click at [595, 593] on button "videocam_off" at bounding box center [582, 599] width 29 height 29
click at [557, 590] on div "mic" at bounding box center [546, 595] width 36 height 36
click at [557, 590] on div "mic_off" at bounding box center [546, 595] width 36 height 36
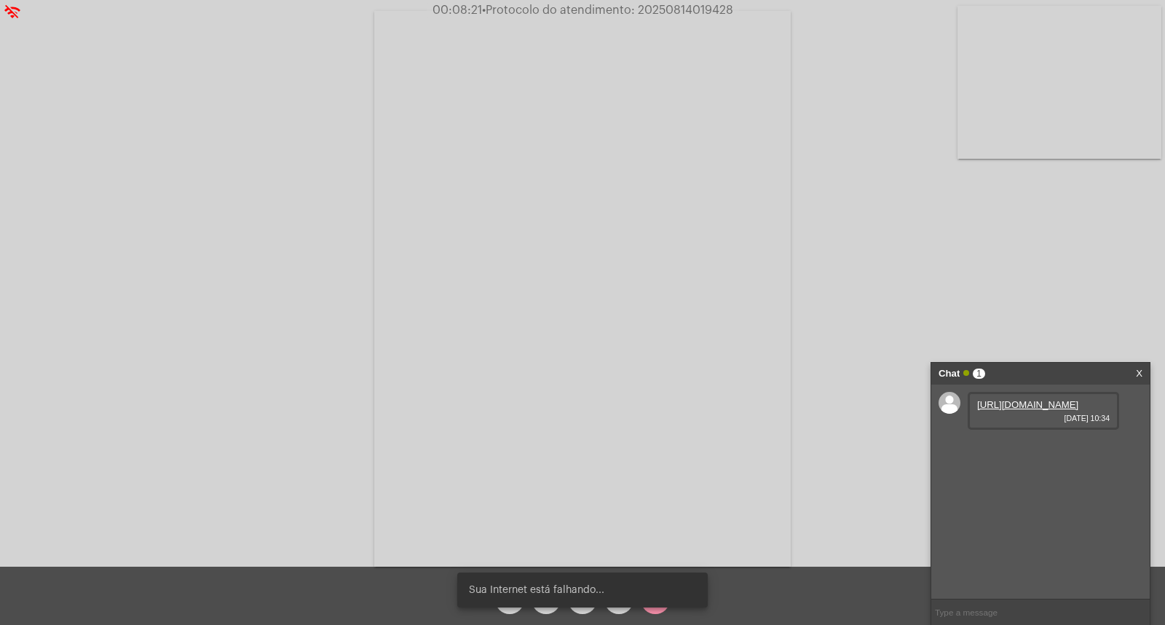
click at [769, 580] on div "arrow_back mic videocam more_horiz call_end" at bounding box center [582, 595] width 1165 height 58
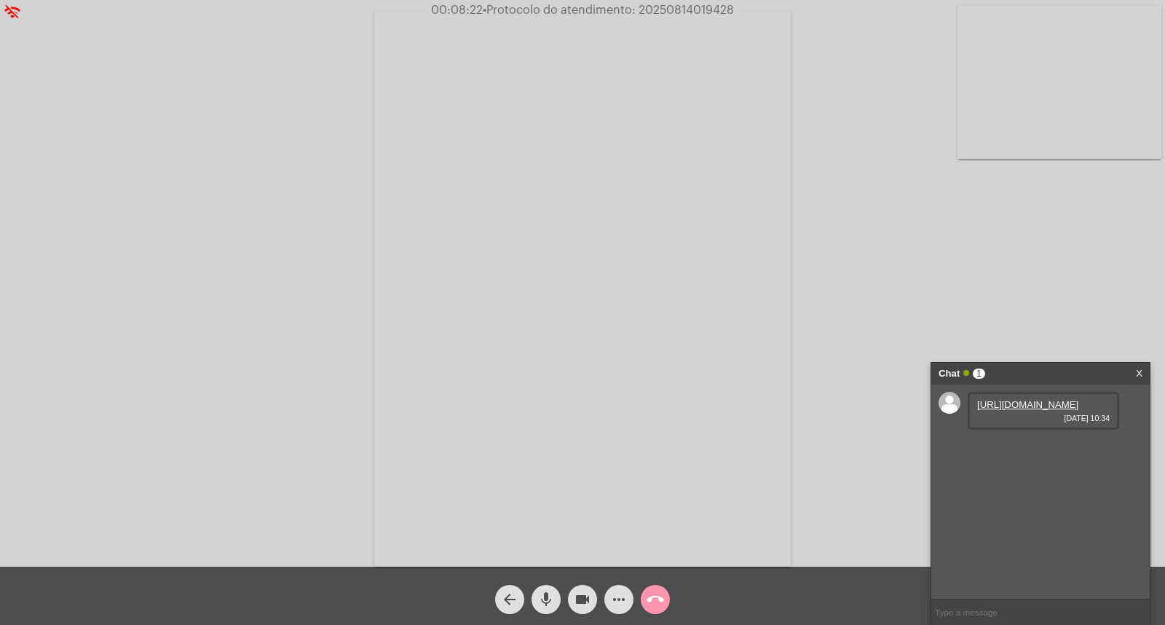
click at [579, 601] on mat-icon "videocam" at bounding box center [582, 598] width 17 height 17
click at [581, 586] on span "videocam_off" at bounding box center [582, 599] width 17 height 29
click at [994, 451] on link "[URL][DOMAIN_NAME]" at bounding box center [1027, 445] width 101 height 11
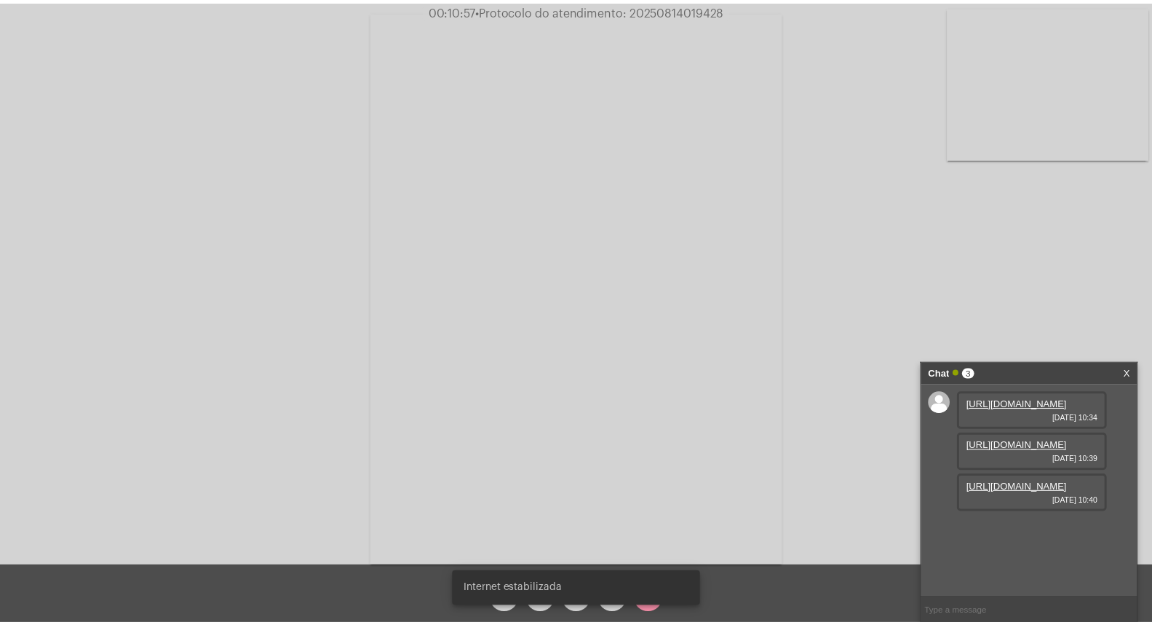
scroll to position [13, 0]
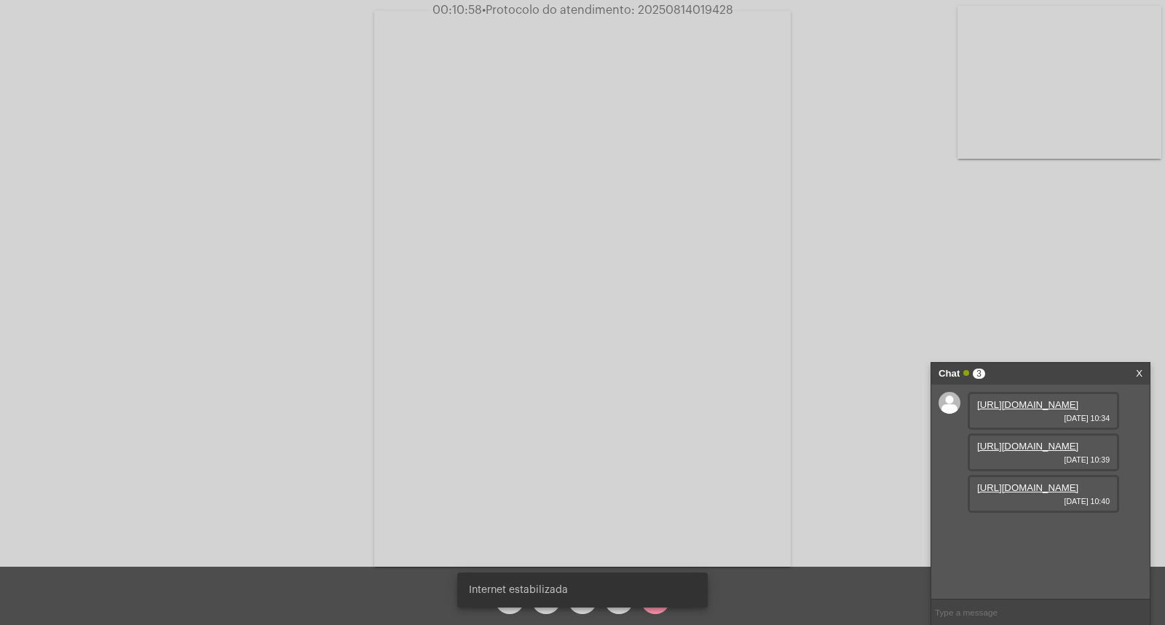
click at [1059, 493] on link "[URL][DOMAIN_NAME]" at bounding box center [1027, 487] width 101 height 11
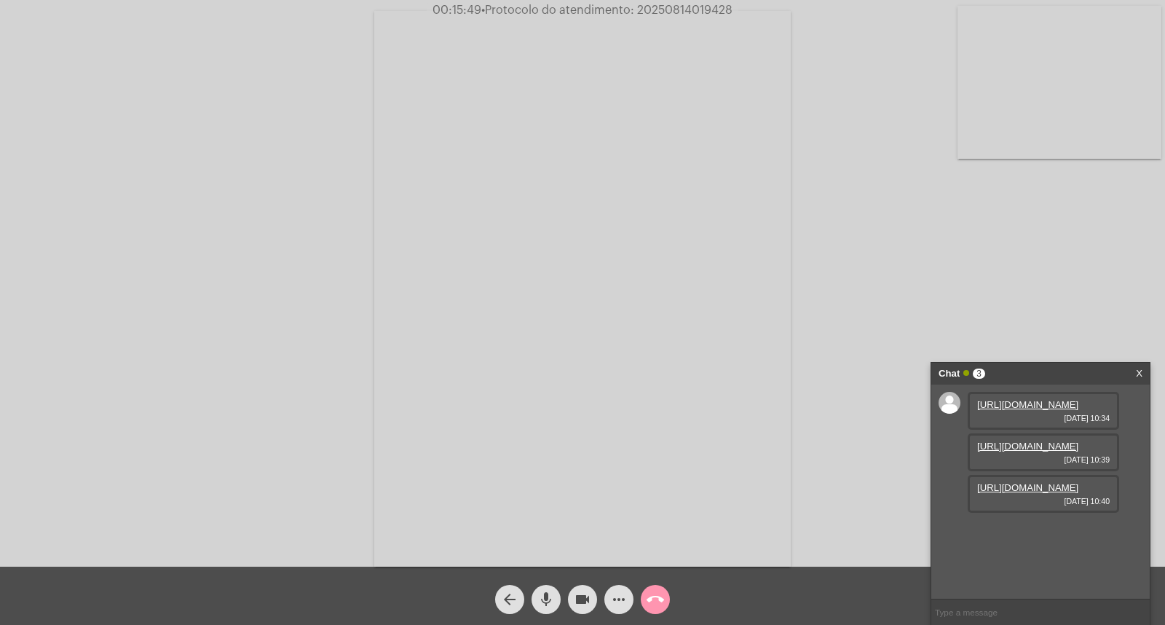
click at [672, 16] on span "00:15:49 • Protocolo do atendimento: 20250814019428" at bounding box center [583, 10] width 312 height 15
click at [667, 4] on span "• Protocolo do atendimento: 20250814019428" at bounding box center [606, 10] width 251 height 12
click at [644, 594] on button "call_end" at bounding box center [655, 599] width 29 height 29
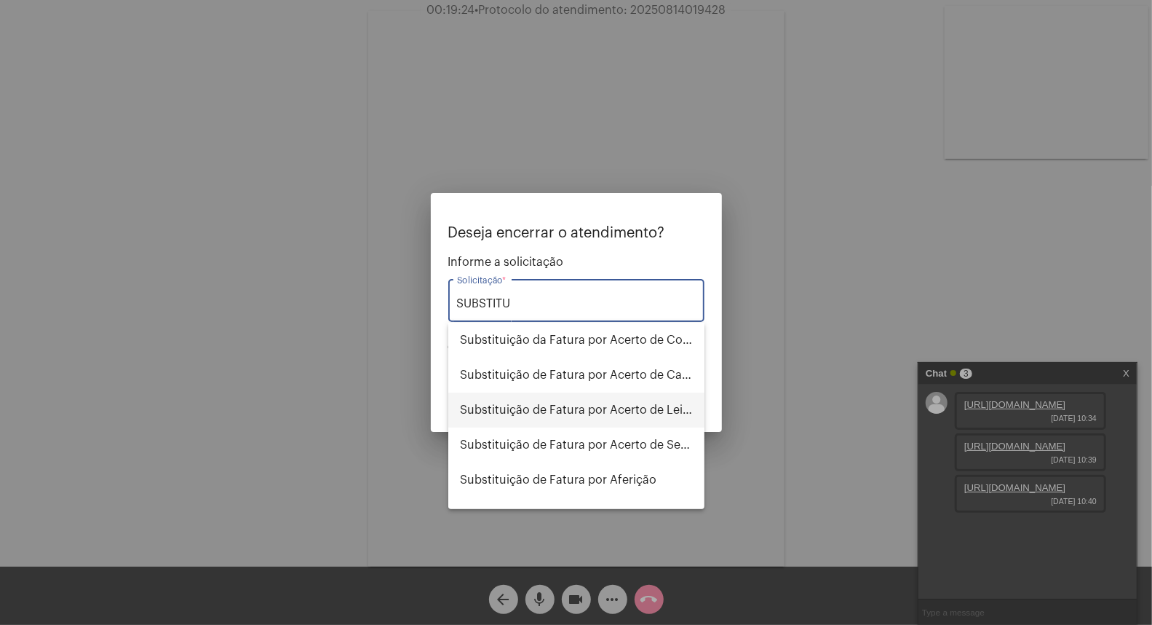
click at [614, 417] on span "Substituição de Fatura por Acerto de Leitura" at bounding box center [576, 409] width 233 height 35
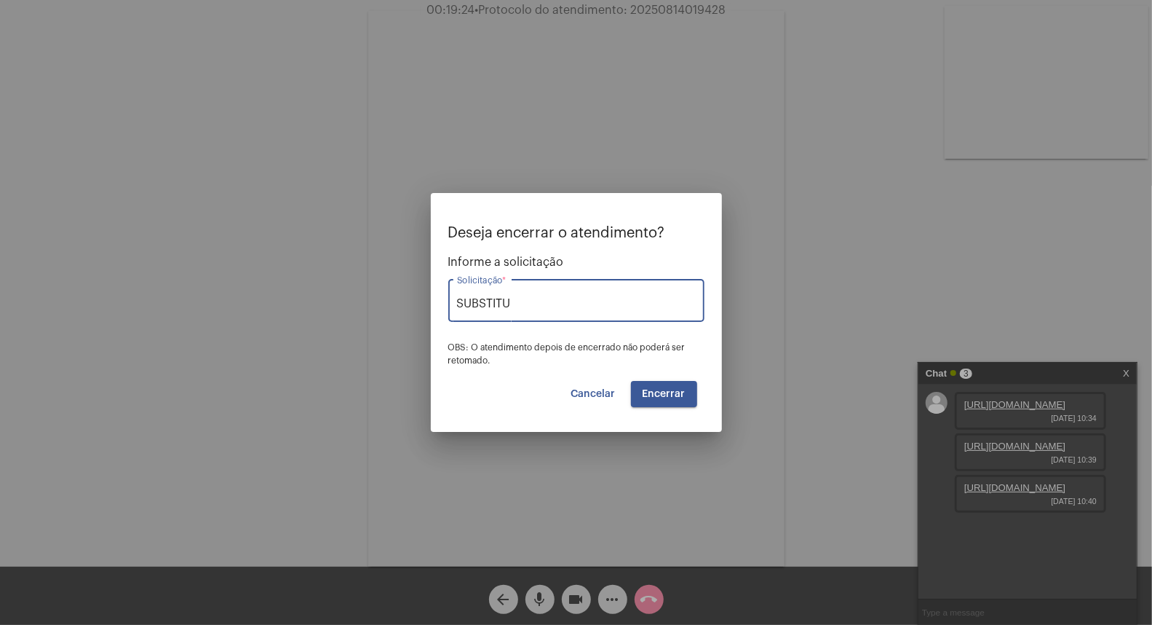
type input "Substituição de Fatura por Acerto de Leitura"
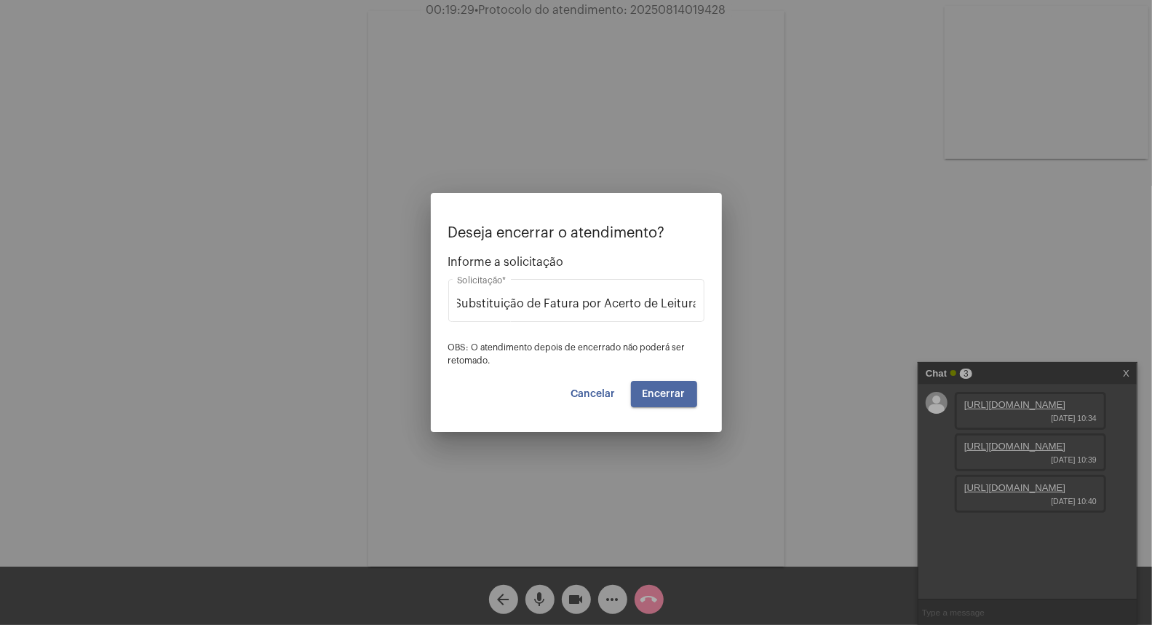
click at [655, 389] on span "Encerrar" at bounding box center [664, 394] width 43 height 10
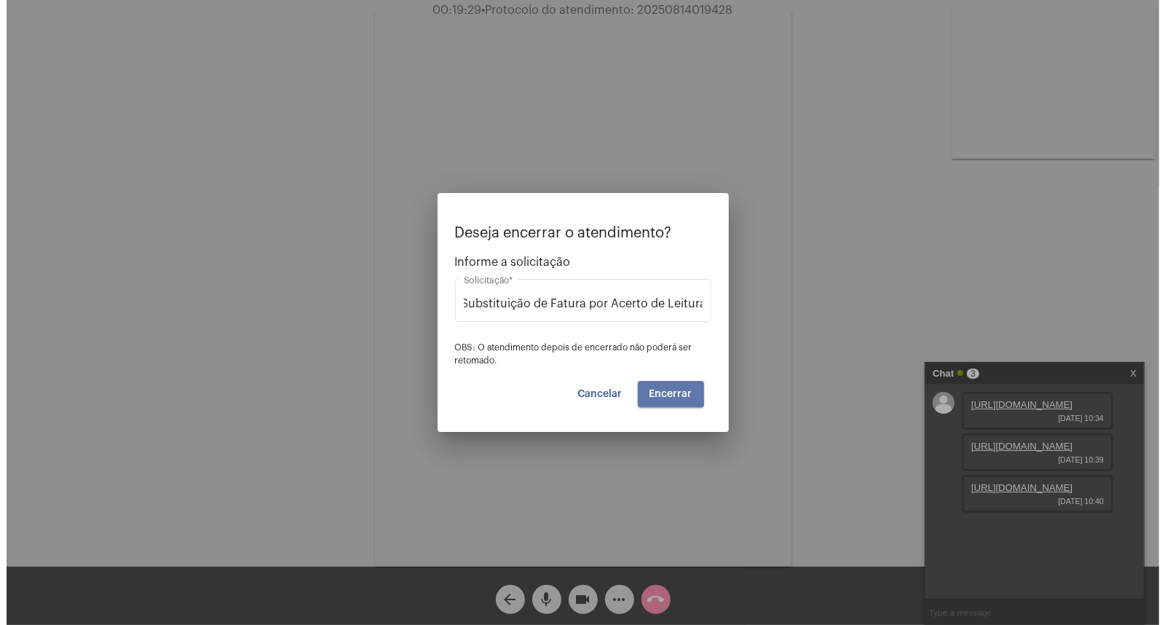
scroll to position [0, 0]
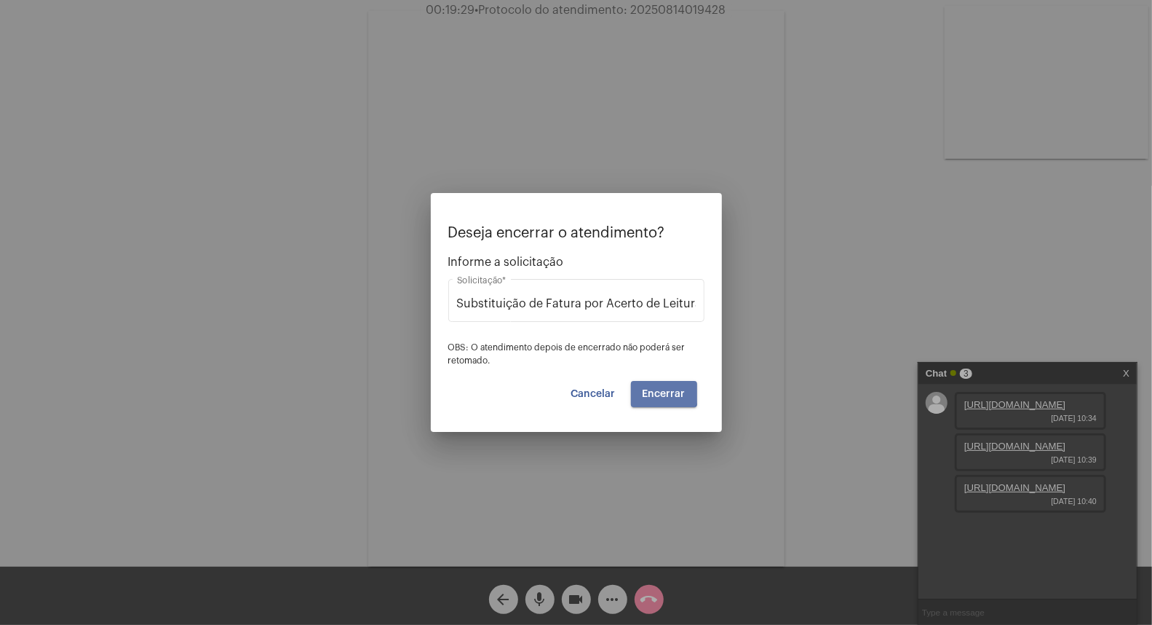
click at [655, 389] on span "Encerrar" at bounding box center [664, 394] width 43 height 10
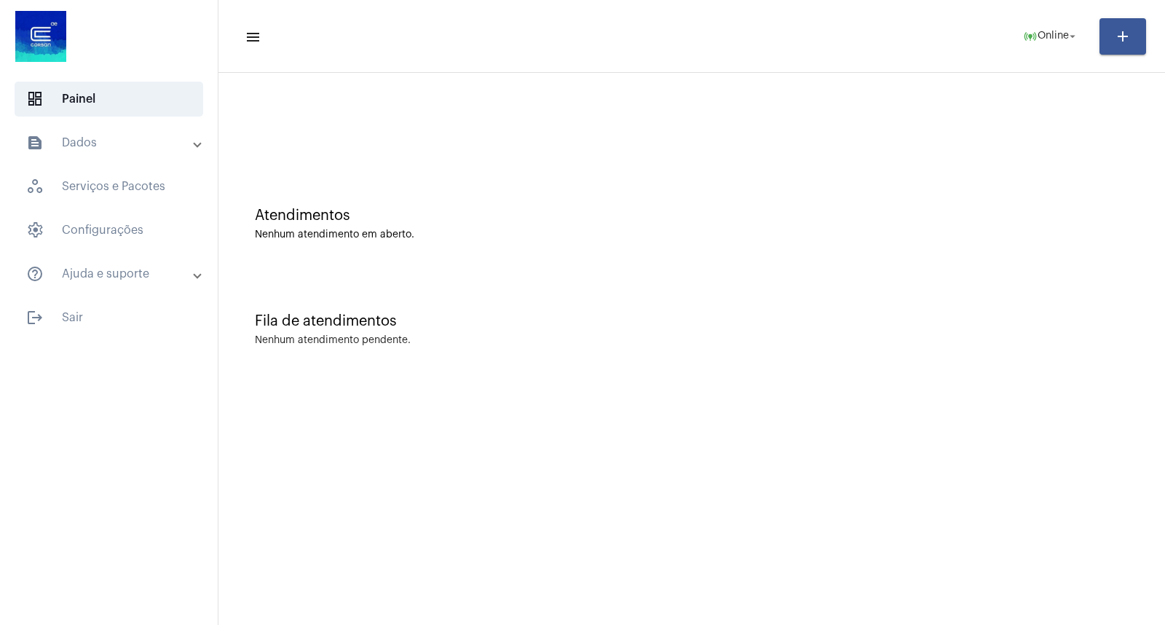
click at [1037, 56] on mat-toolbar-row "menu online_prediction Online arrow_drop_down add" at bounding box center [691, 36] width 946 height 47
click at [1039, 40] on span "Online" at bounding box center [1052, 36] width 31 height 10
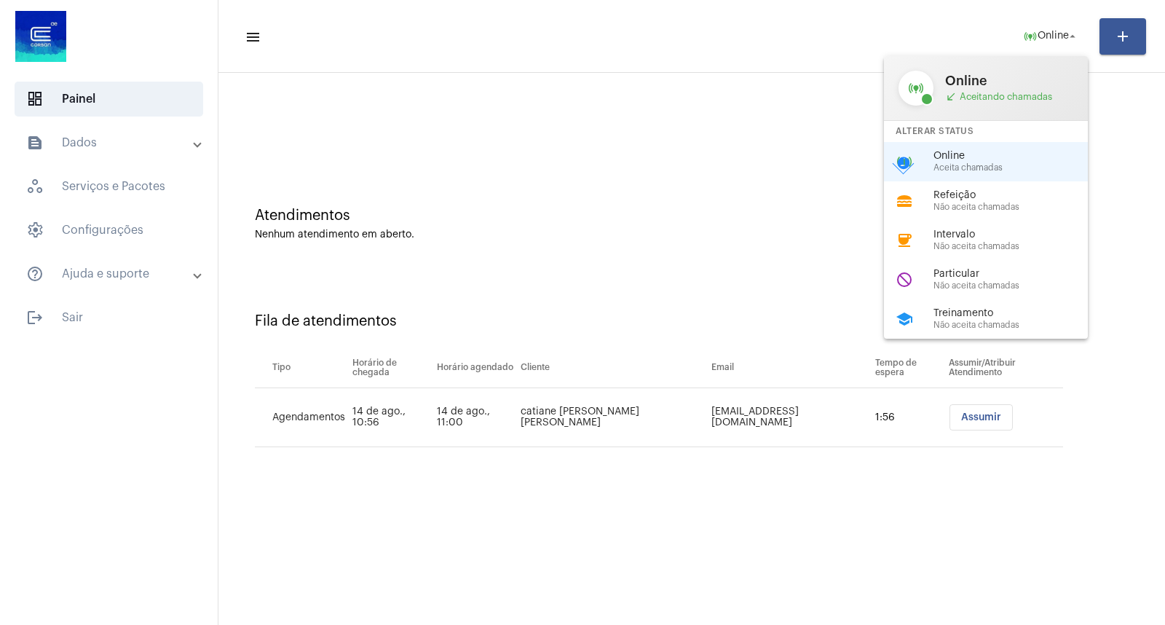
click at [925, 162] on div "online_prediction Online Aceita chamadas check_circle" at bounding box center [997, 161] width 227 height 39
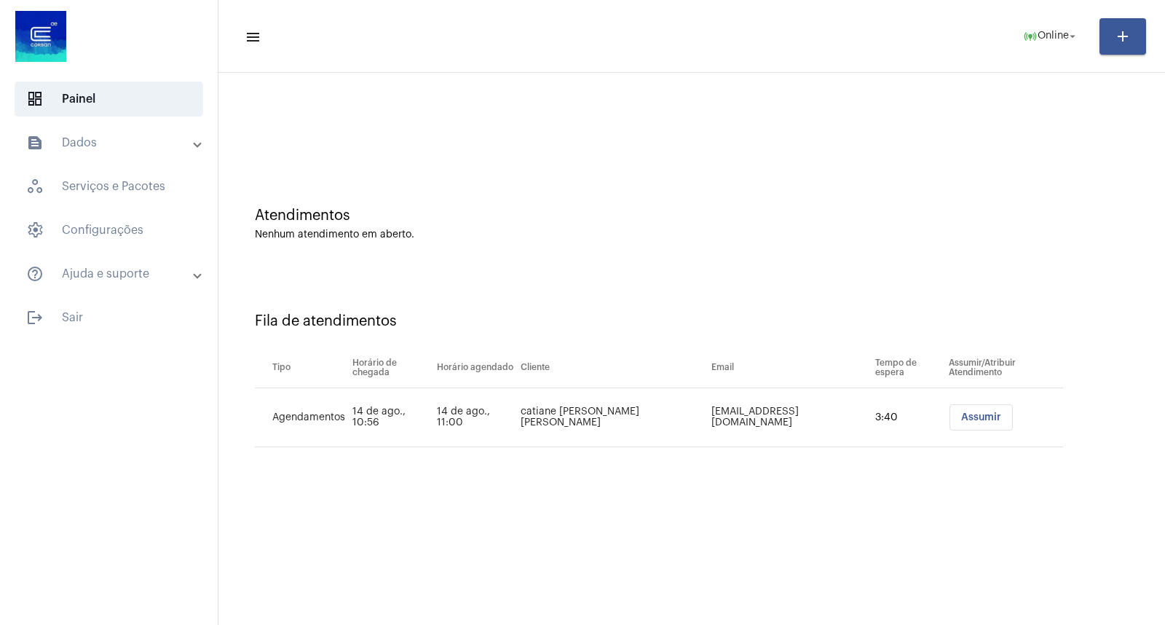
click at [965, 412] on span "Assumir" at bounding box center [981, 417] width 40 height 10
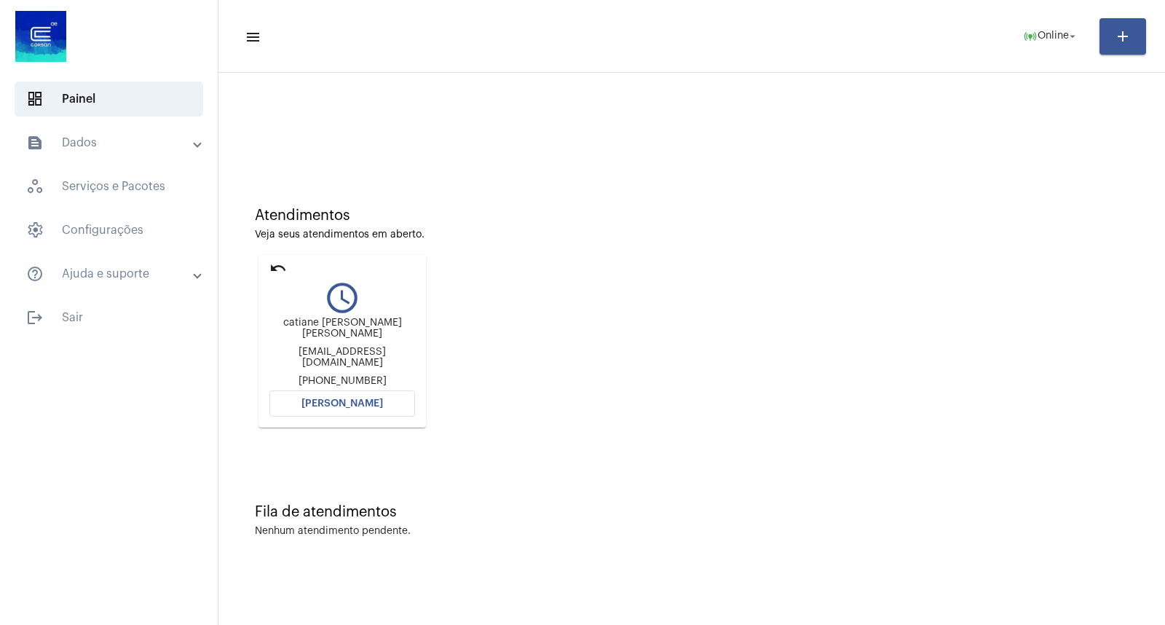
click at [272, 264] on mat-icon "undo" at bounding box center [277, 267] width 17 height 17
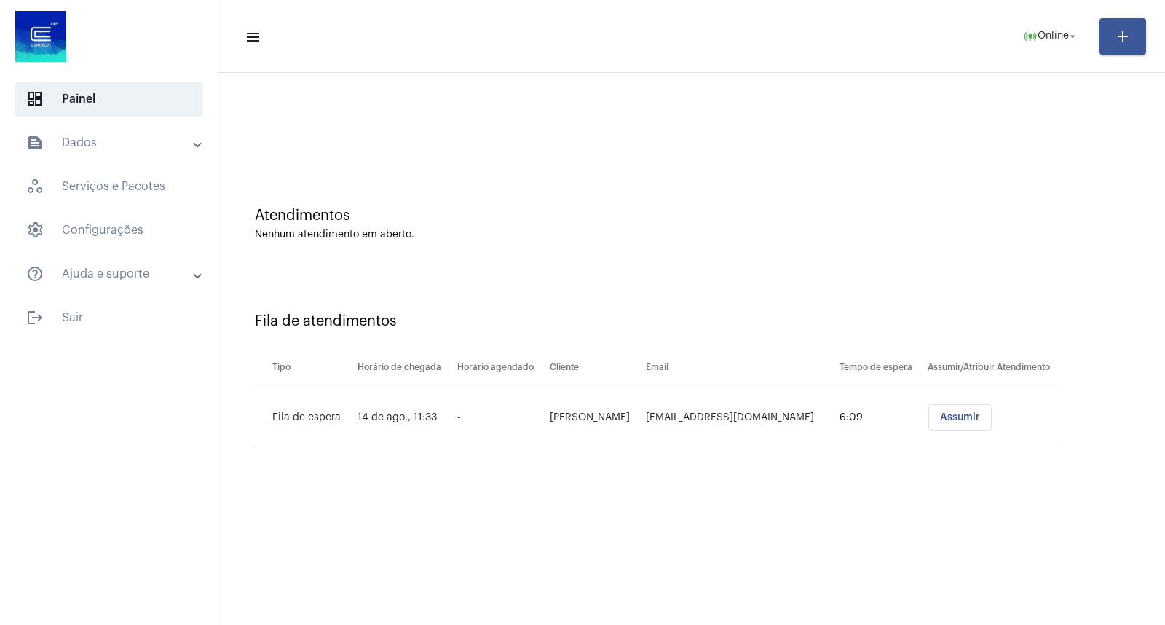
click at [941, 416] on span "Assumir" at bounding box center [960, 417] width 40 height 10
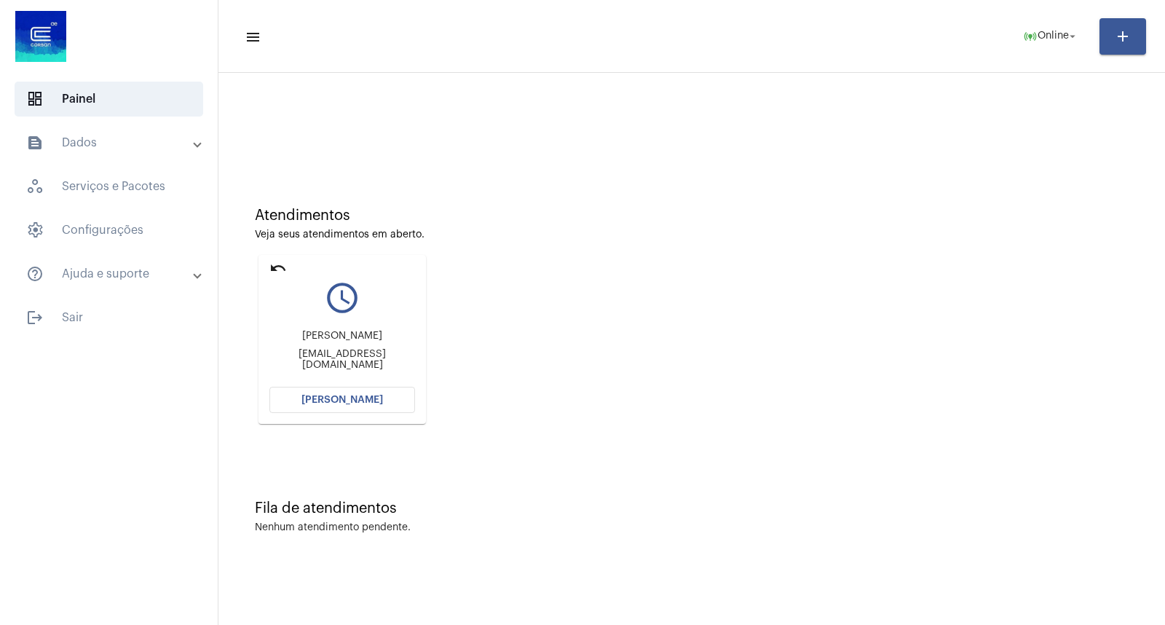
click at [619, 50] on mat-toolbar-row "menu online_prediction Online arrow_drop_down add" at bounding box center [691, 36] width 946 height 47
click at [342, 411] on button "[PERSON_NAME]" at bounding box center [342, 400] width 146 height 26
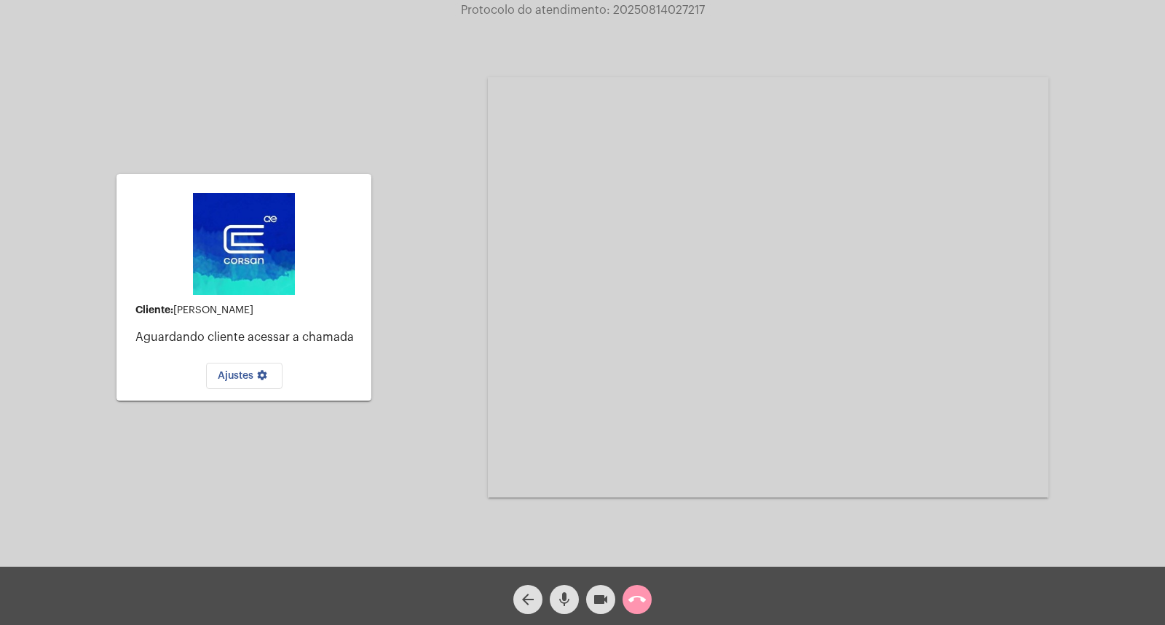
click at [633, 606] on mat-icon "call_end" at bounding box center [636, 598] width 17 height 17
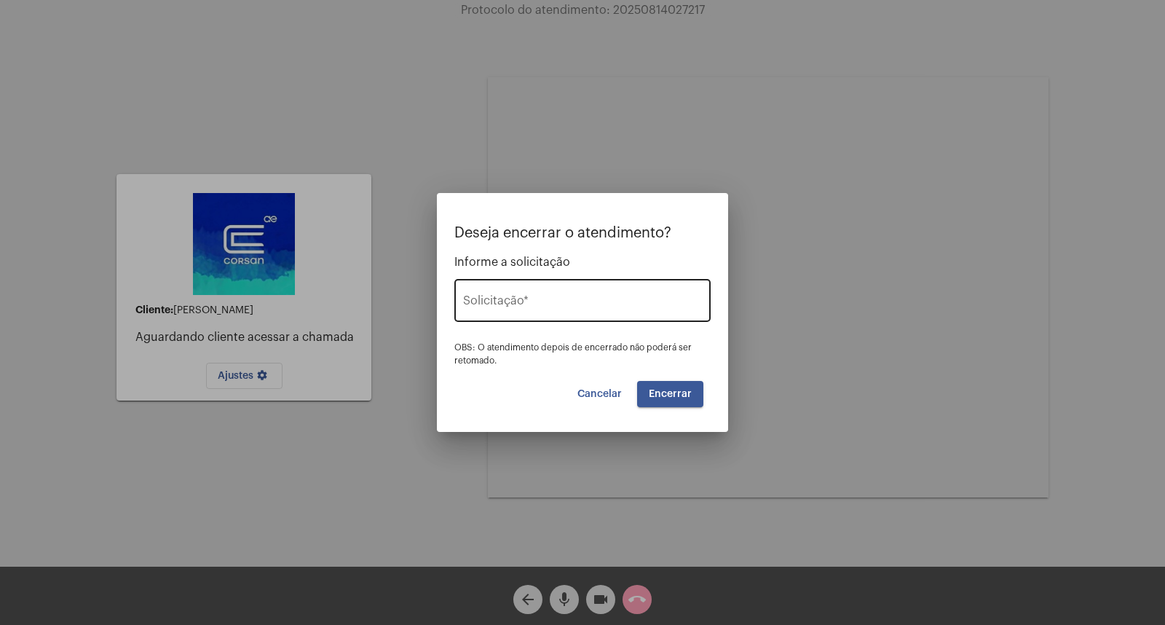
click at [526, 298] on input "Solicitação *" at bounding box center [582, 303] width 239 height 13
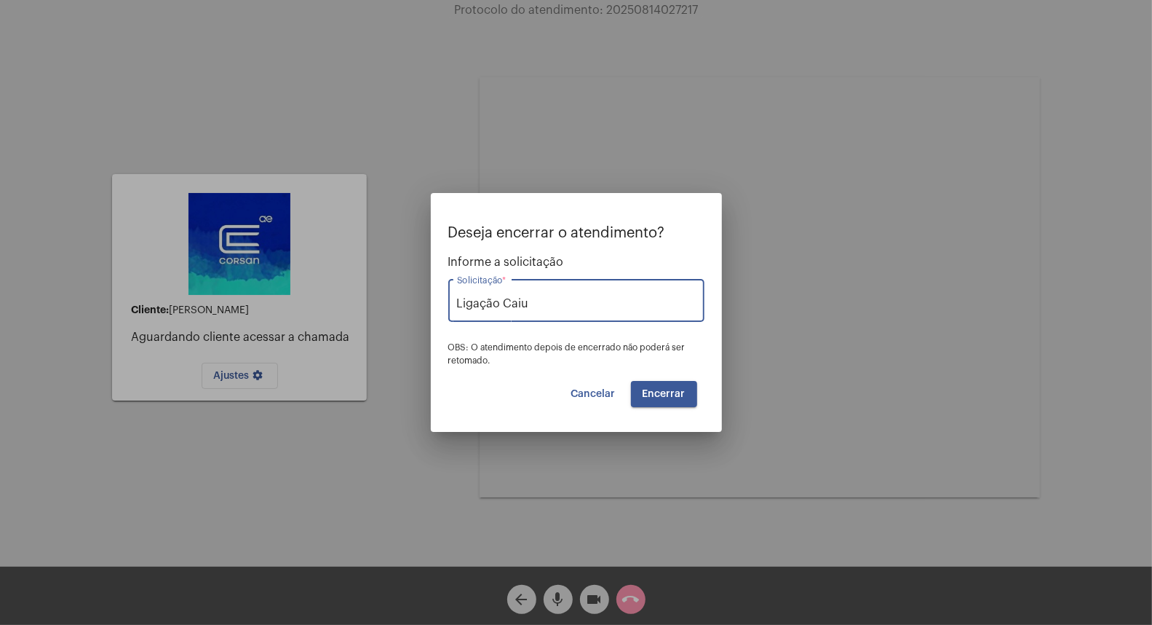
type input "Ligação Caiu"
click at [670, 405] on button "Encerrar" at bounding box center [664, 394] width 66 height 26
click at [668, 405] on button "Encerrar" at bounding box center [664, 394] width 66 height 26
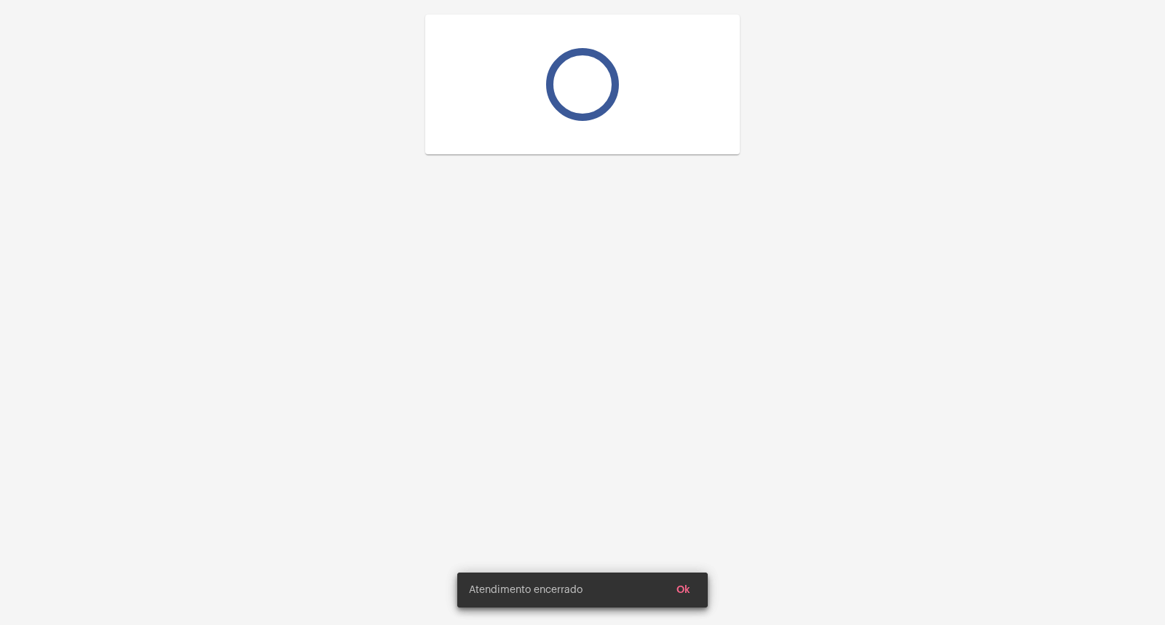
click at [649, 408] on div at bounding box center [582, 312] width 1165 height 625
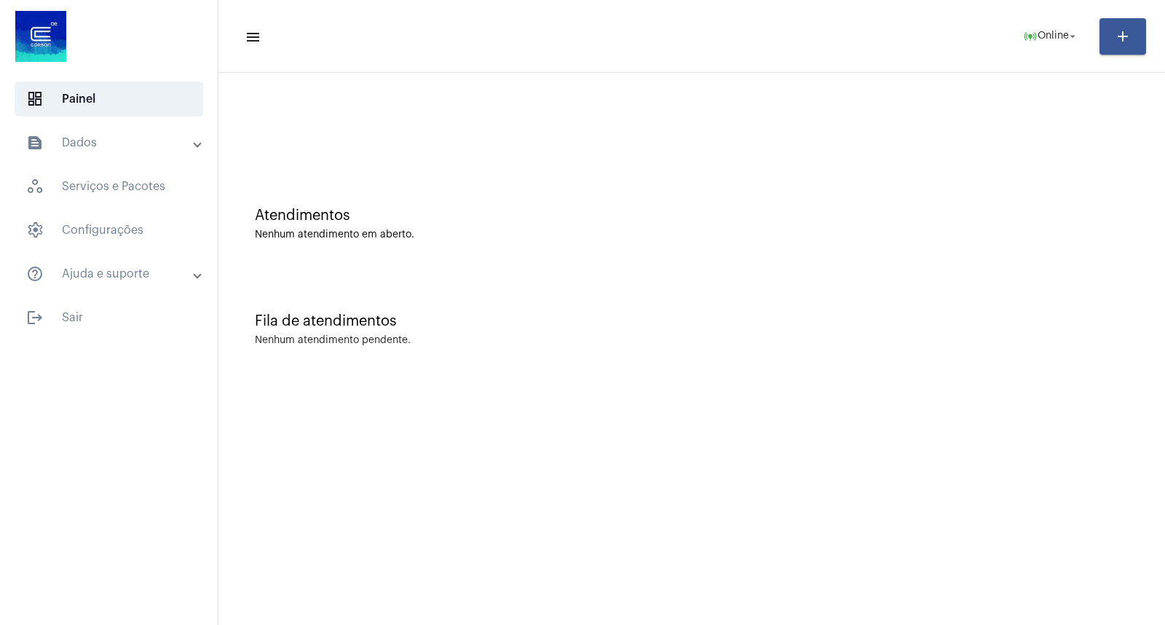
click at [909, 277] on div "Fila de atendimentos Nenhum atendimento pendente." at bounding box center [692, 322] width 932 height 106
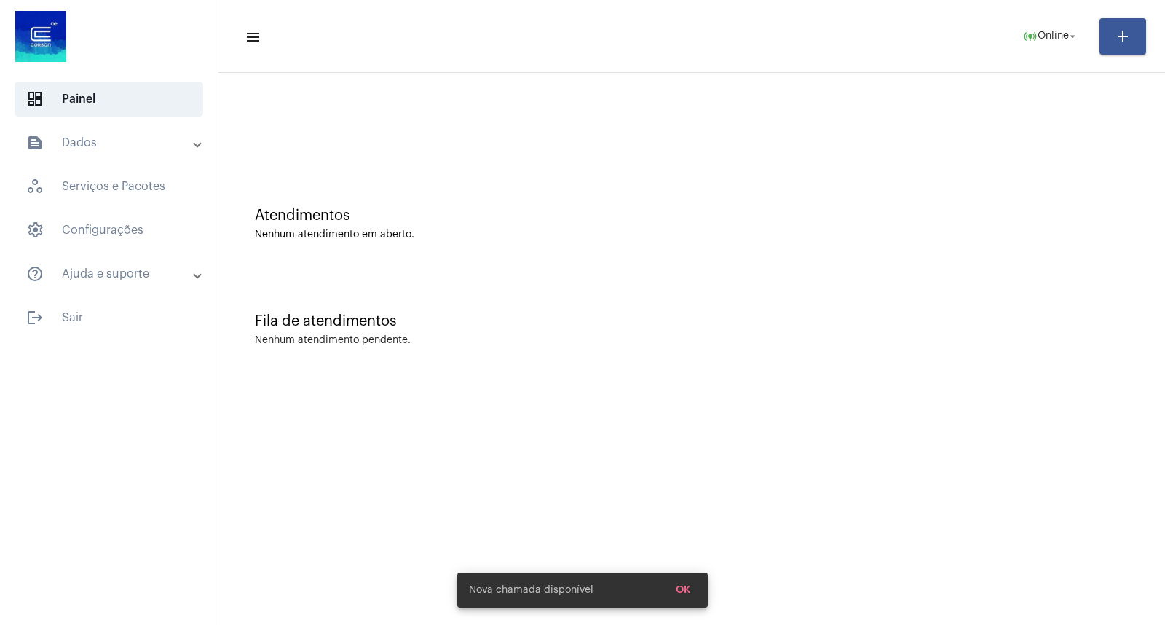
click at [1067, 54] on mat-toolbar-row "menu online_prediction Online arrow_drop_down add" at bounding box center [691, 36] width 946 height 47
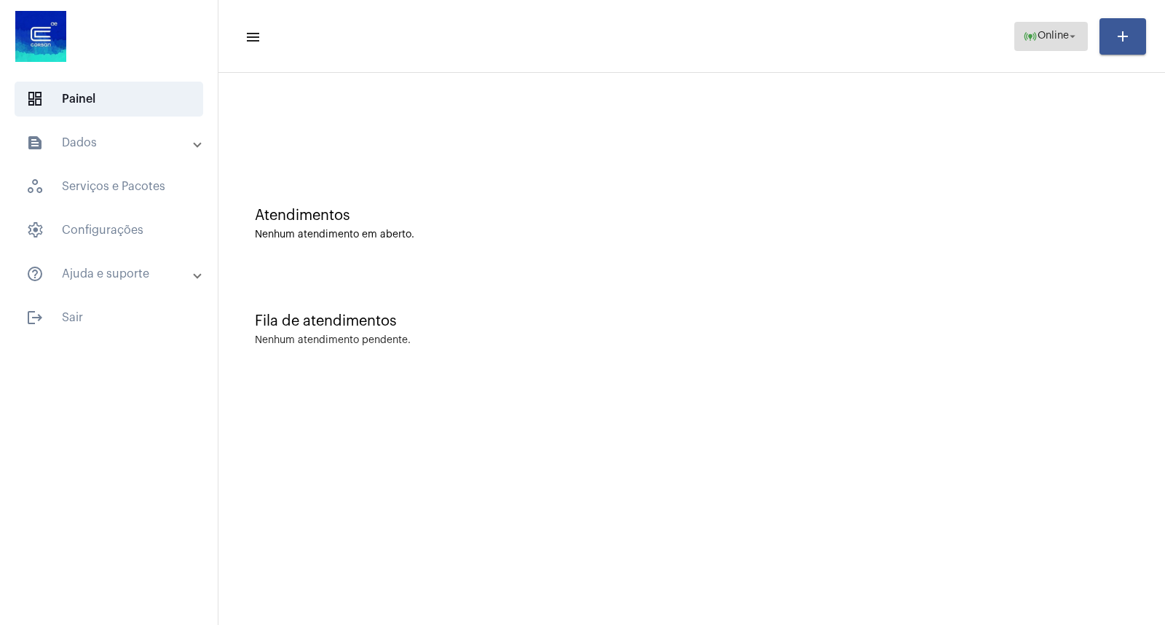
click at [1056, 44] on span "online_prediction Online arrow_drop_down" at bounding box center [1051, 36] width 56 height 26
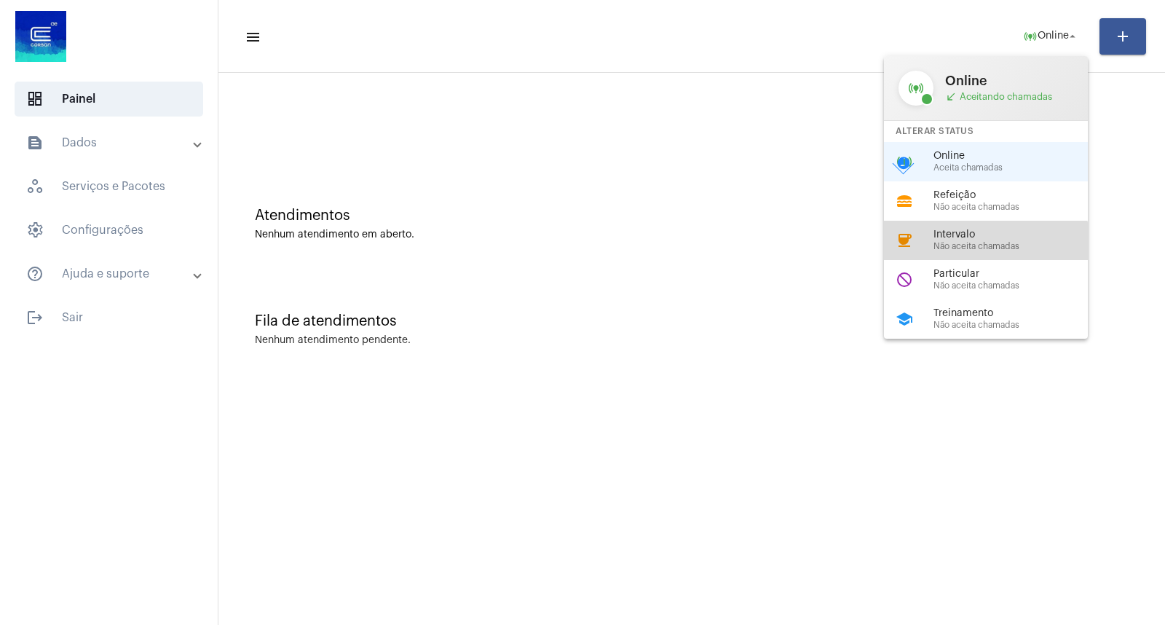
click at [973, 251] on div "coffee Intervalo Não aceita chamadas" at bounding box center [997, 240] width 227 height 39
